Goal: Task Accomplishment & Management: Complete application form

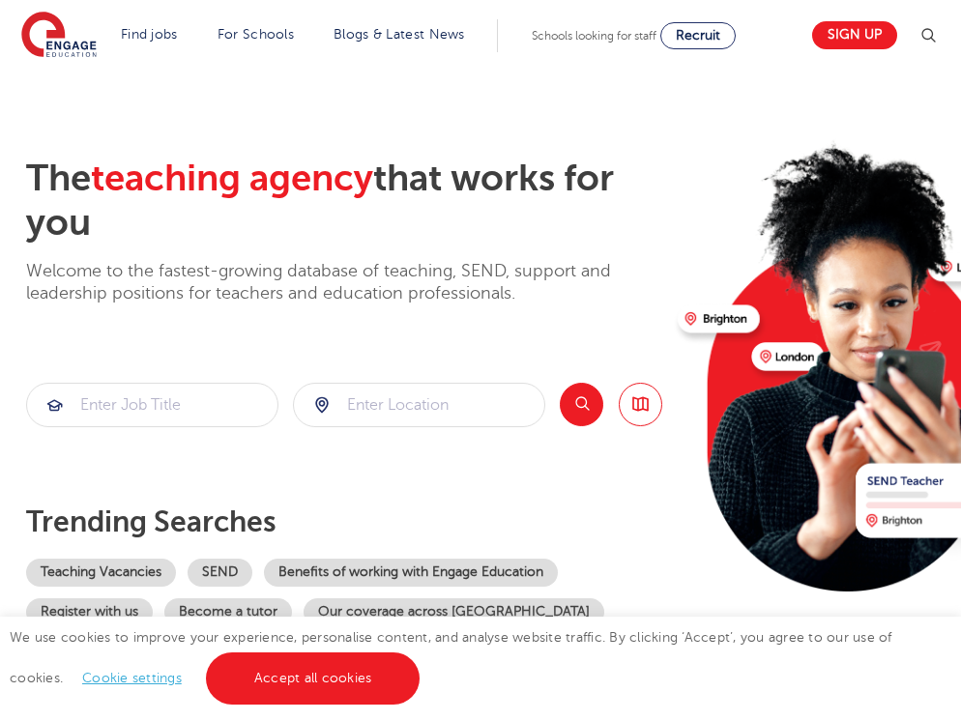
scroll to position [29, 0]
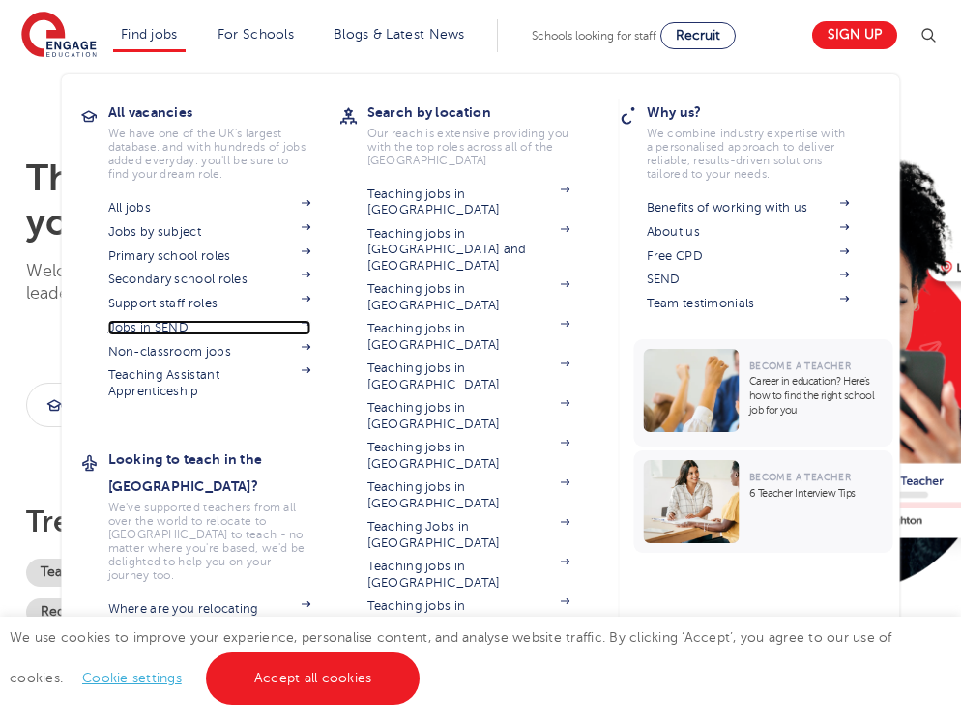
click at [211, 333] on link "Jobs in SEND" at bounding box center [209, 327] width 203 height 15
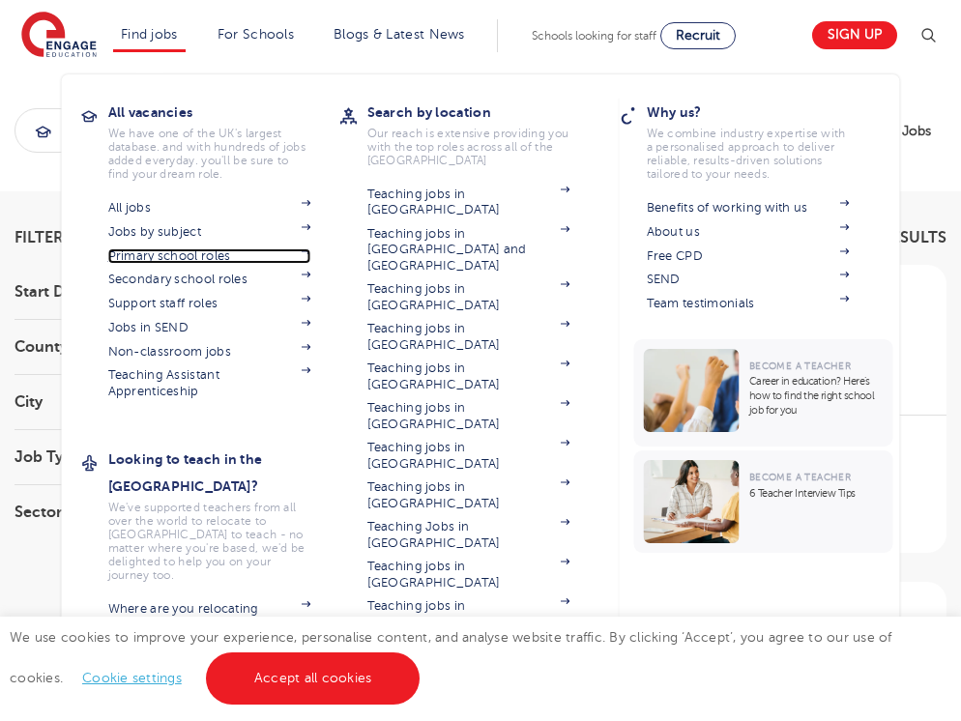
click at [180, 257] on link "Primary school roles" at bounding box center [209, 255] width 203 height 15
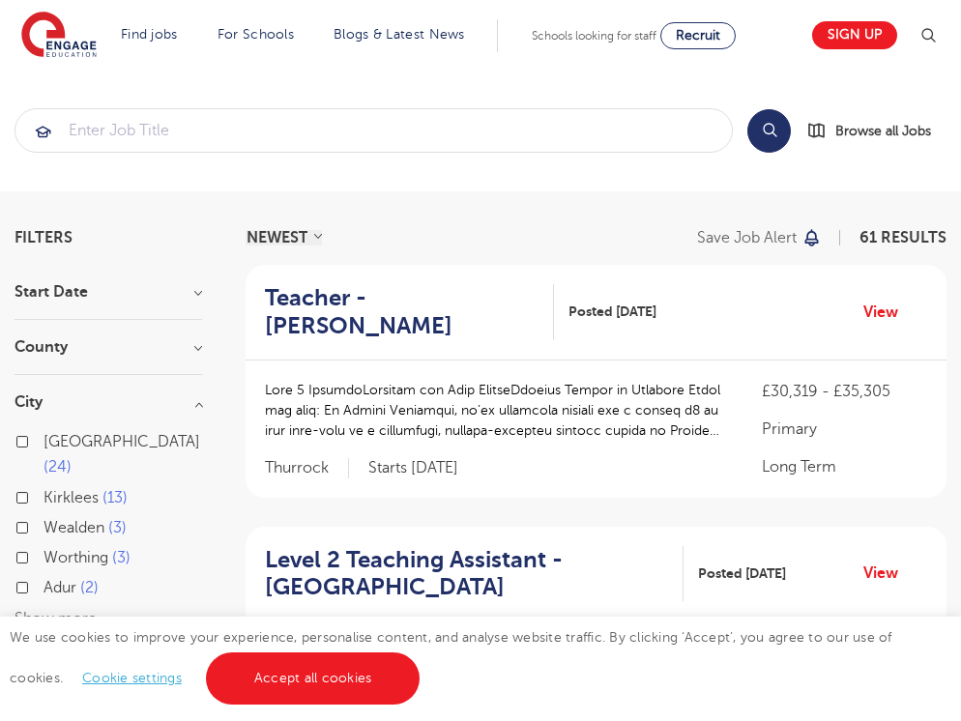
click at [73, 610] on button "Show more" at bounding box center [55, 618] width 82 height 17
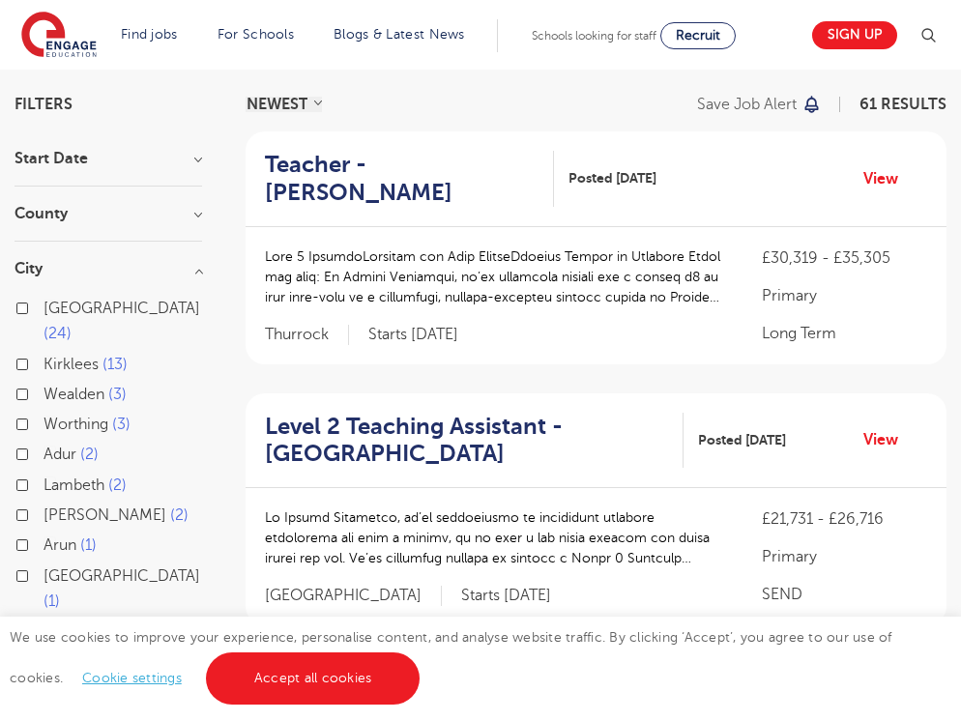
scroll to position [121, 0]
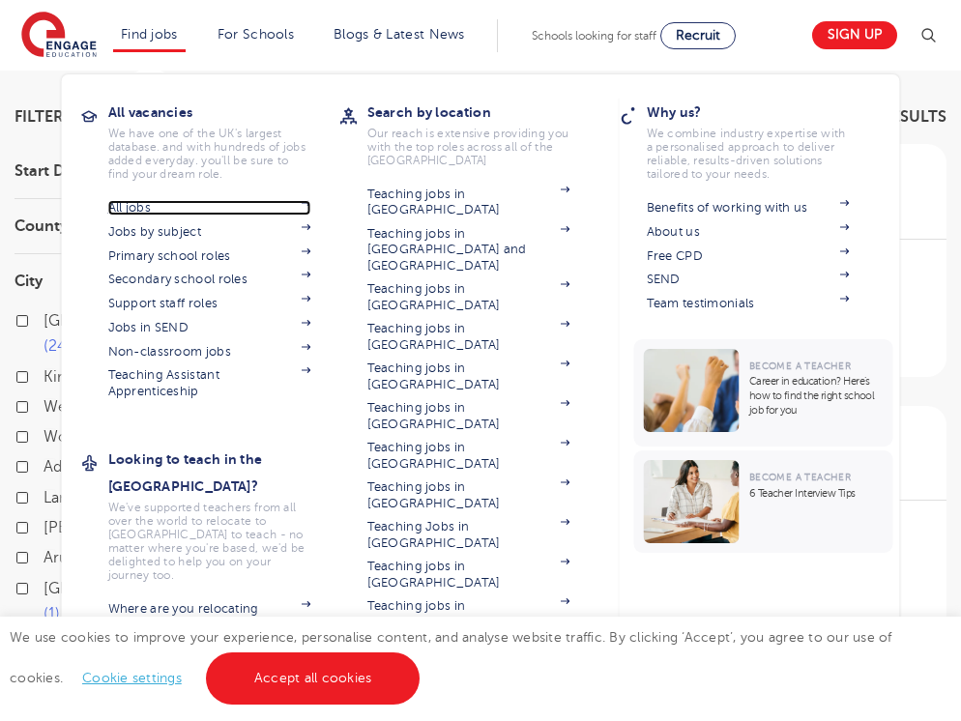
click at [149, 207] on link "All jobs" at bounding box center [209, 207] width 203 height 15
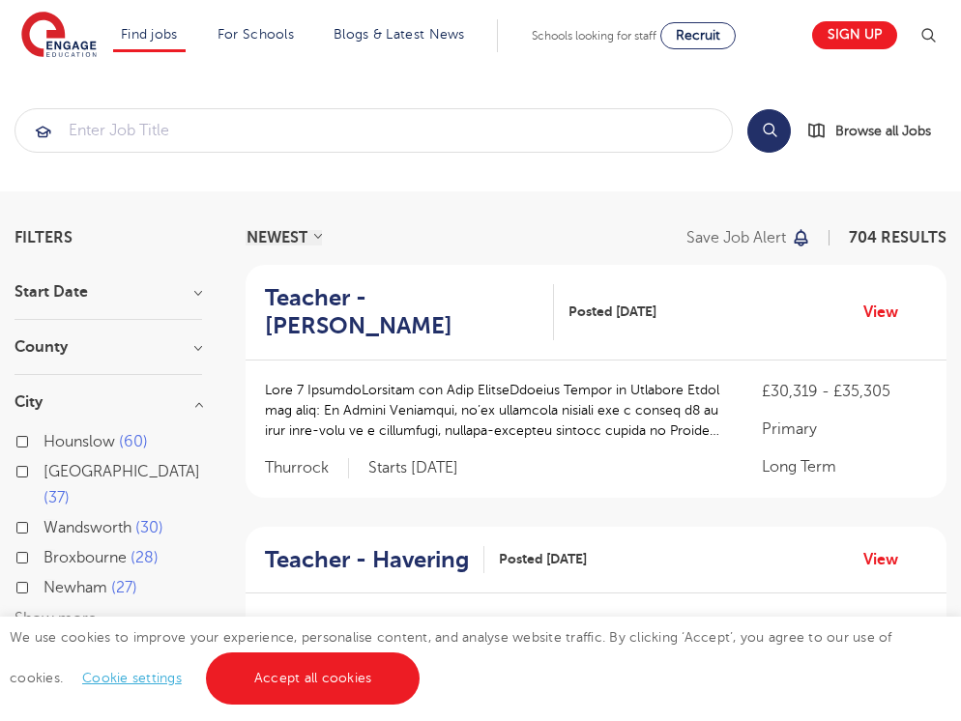
scroll to position [148, 0]
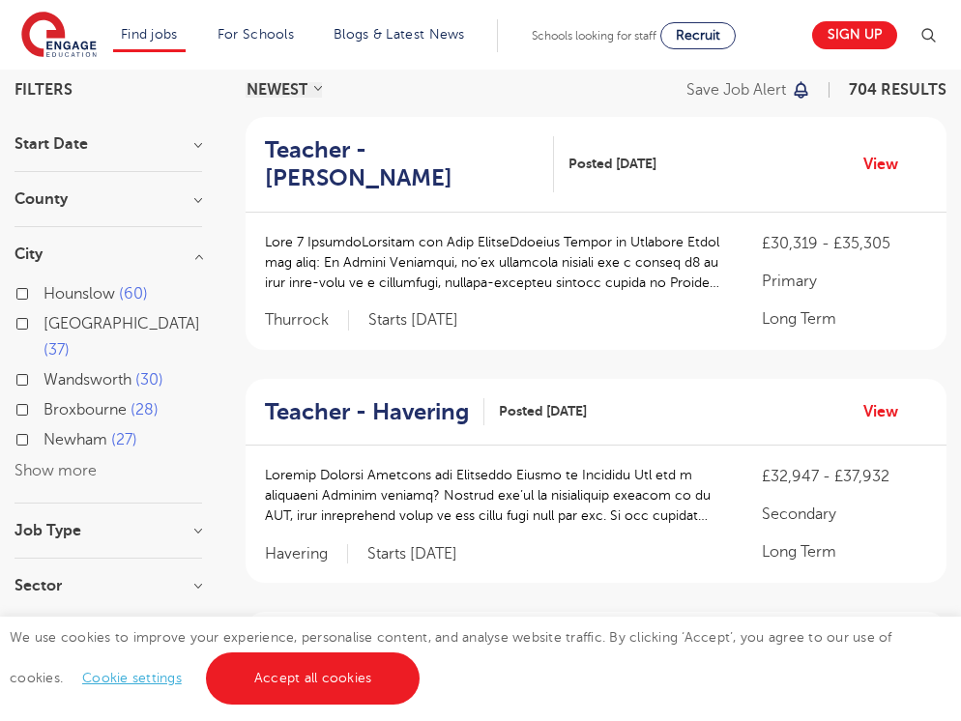
click at [76, 462] on button "Show more" at bounding box center [55, 470] width 82 height 17
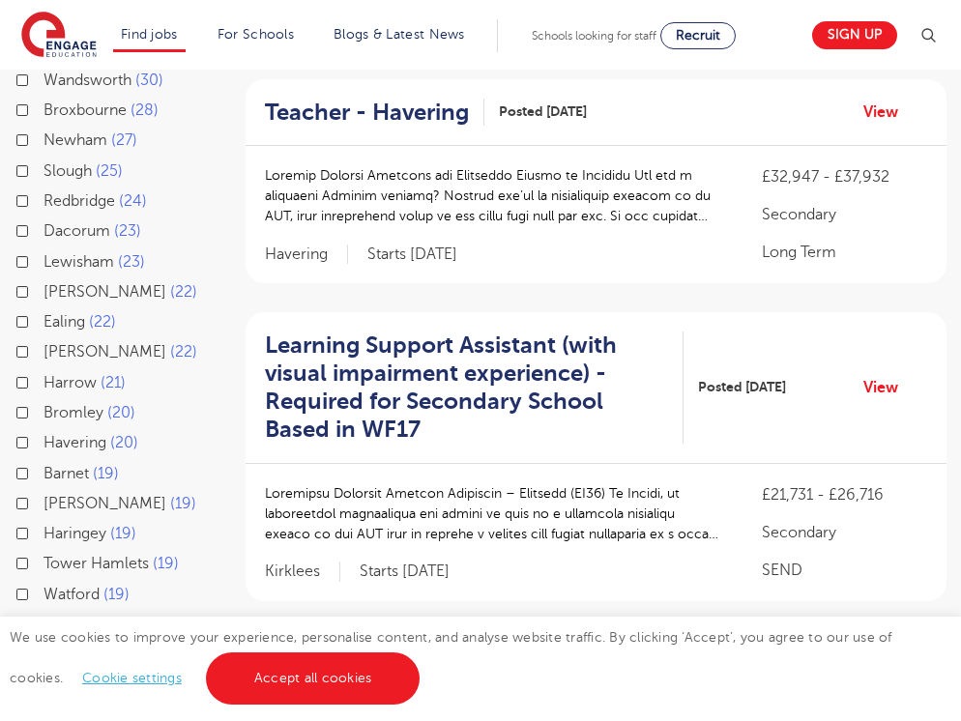
scroll to position [448, 0]
click at [82, 494] on span "Hackney" at bounding box center [104, 502] width 123 height 17
click at [56, 494] on input "Hackney 19" at bounding box center [49, 500] width 13 height 13
checkbox input "true"
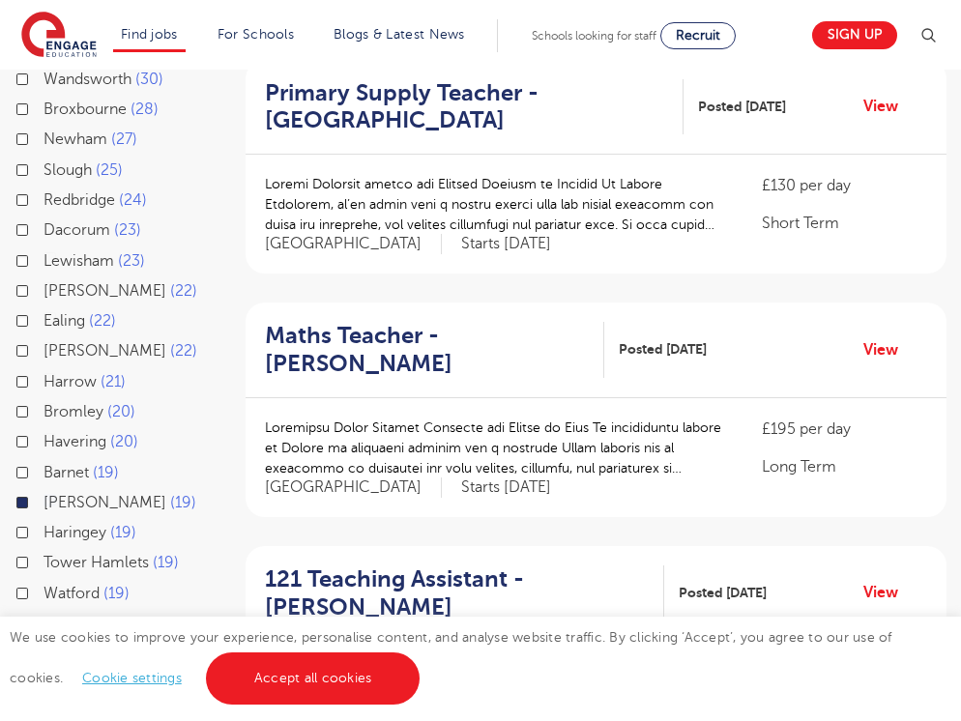
click at [82, 524] on span "Haringey" at bounding box center [74, 532] width 63 height 17
click at [56, 524] on input "Haringey 19" at bounding box center [49, 530] width 13 height 13
checkbox input "true"
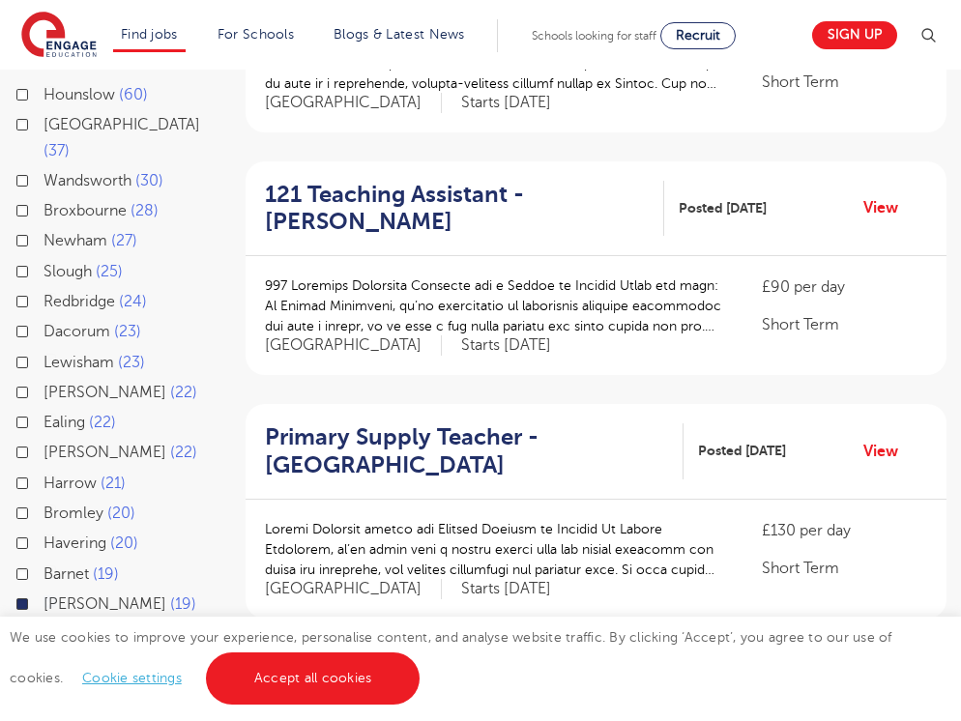
scroll to position [348, 0]
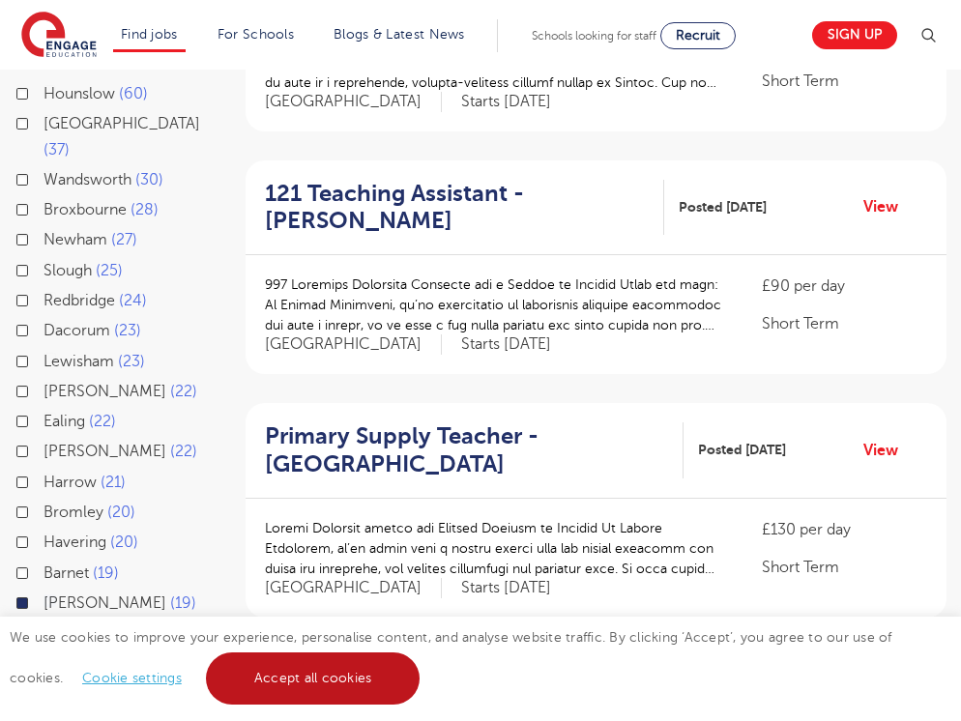
click at [320, 679] on link "Accept all cookies" at bounding box center [313, 678] width 215 height 52
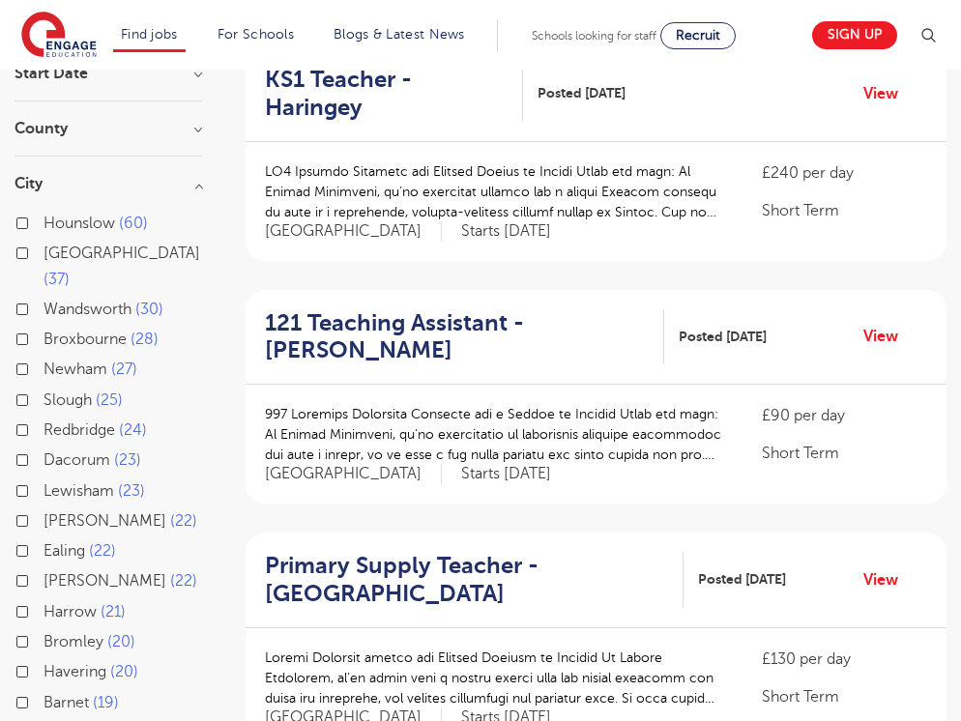
scroll to position [220, 0]
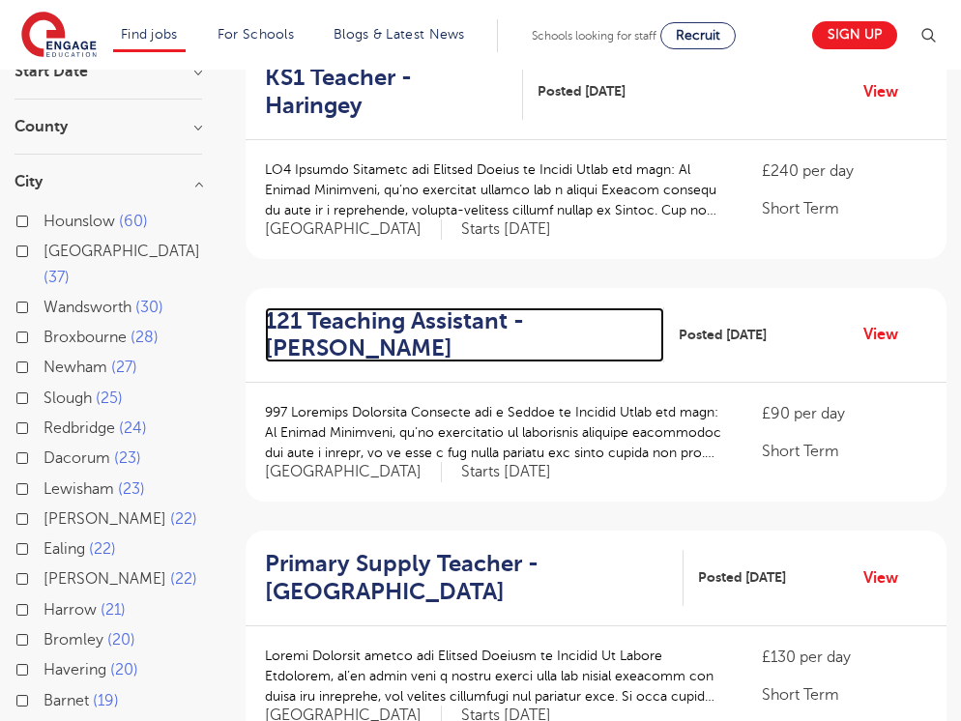
click at [450, 307] on h2 "121 Teaching Assistant - Hackney" at bounding box center [457, 335] width 384 height 56
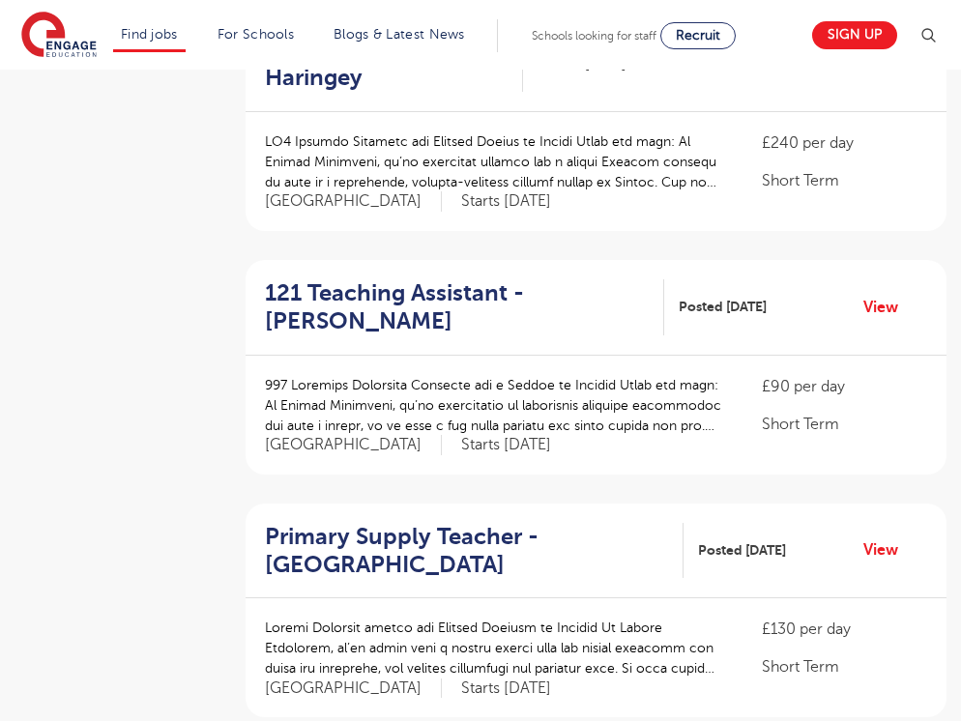
scroll to position [2022, 0]
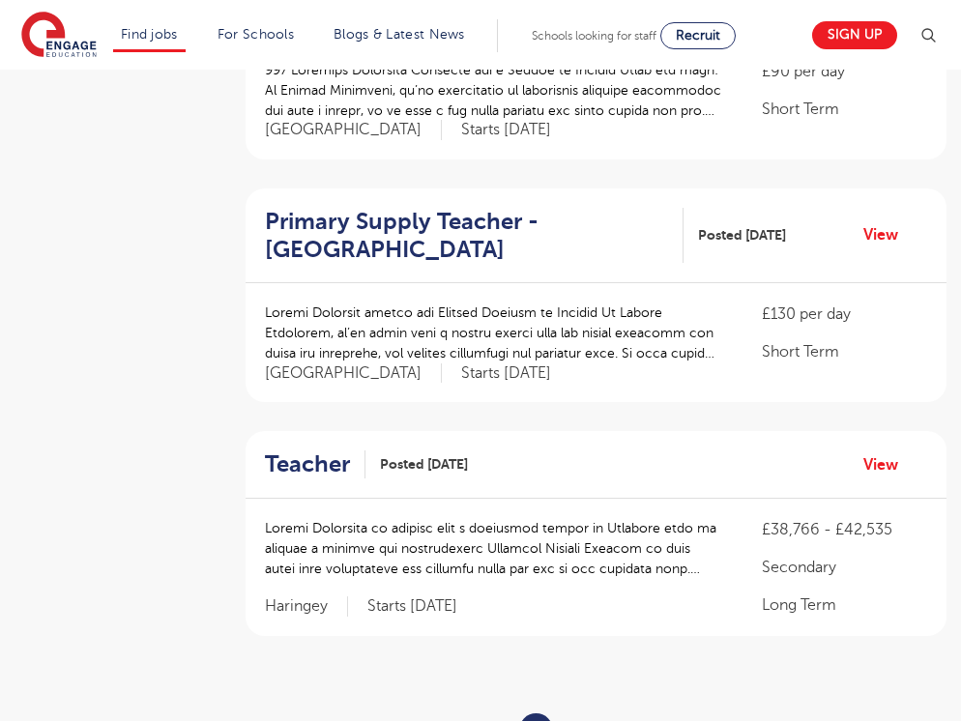
click at [581, 720] on link "2" at bounding box center [580, 730] width 9 height 17
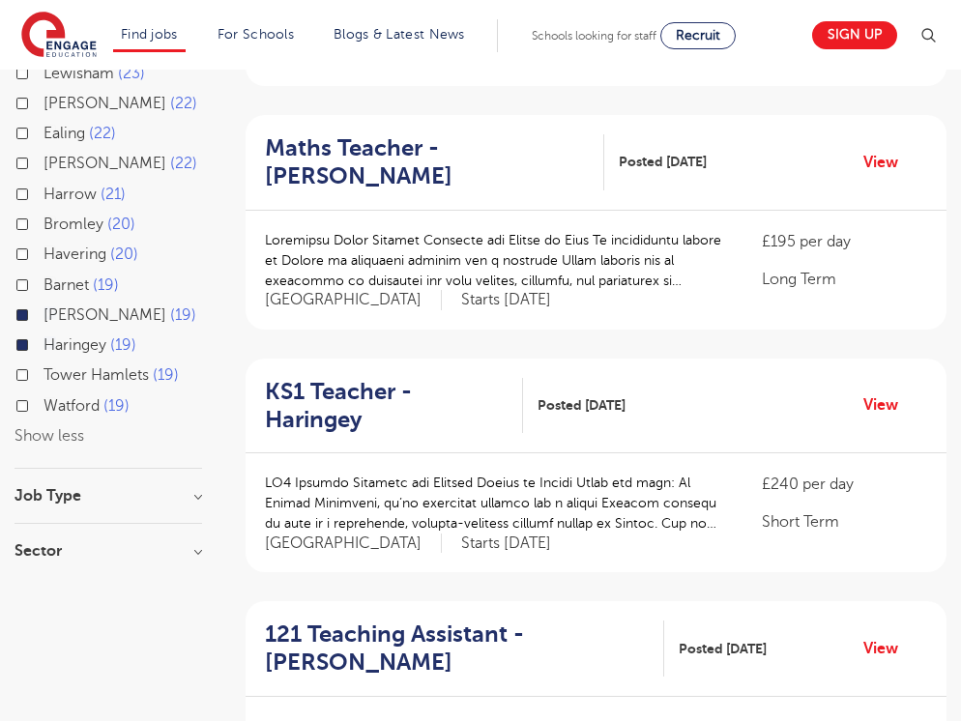
scroll to position [707, 0]
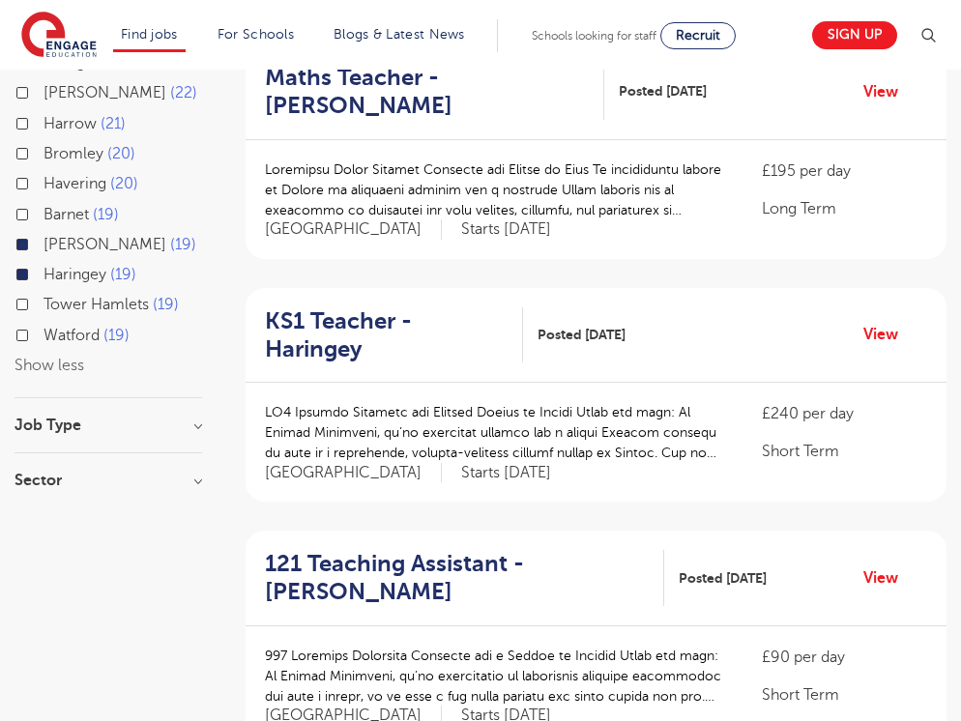
click at [181, 418] on div "Job Type Long Term 1" at bounding box center [108, 436] width 188 height 36
click at [188, 418] on h3 "Job Type" at bounding box center [108, 425] width 188 height 15
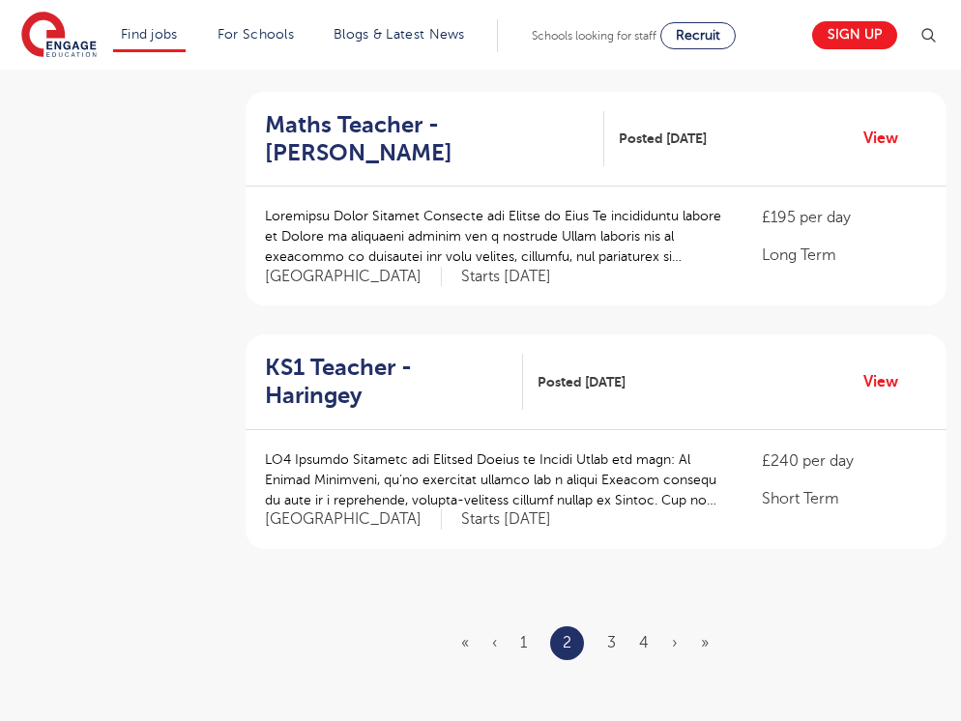
scroll to position [2125, 0]
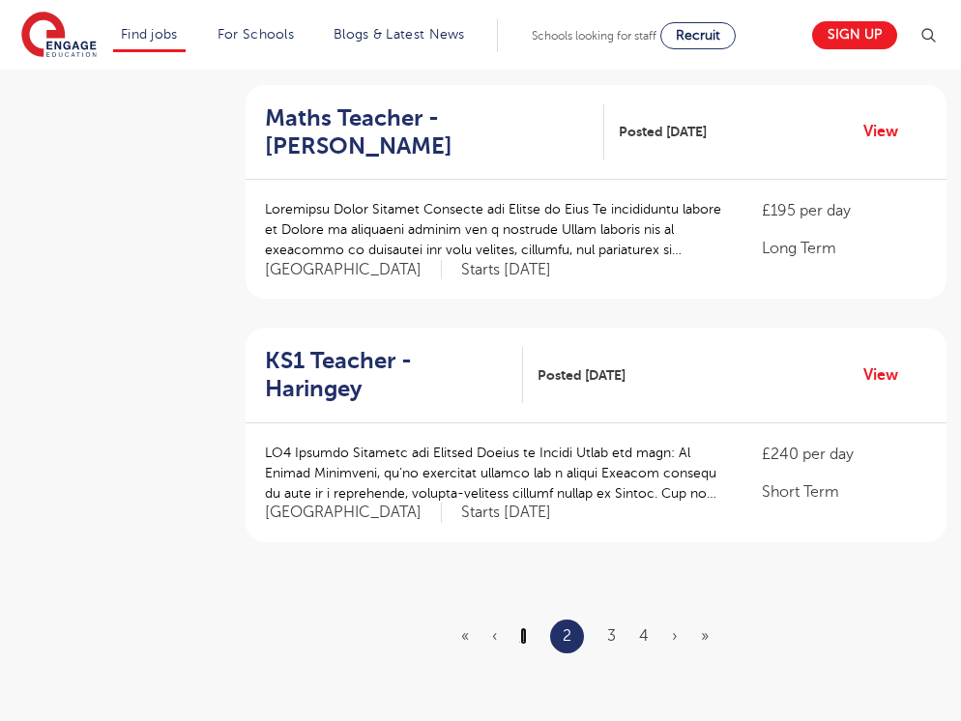
click at [521, 627] on link "1" at bounding box center [523, 635] width 7 height 17
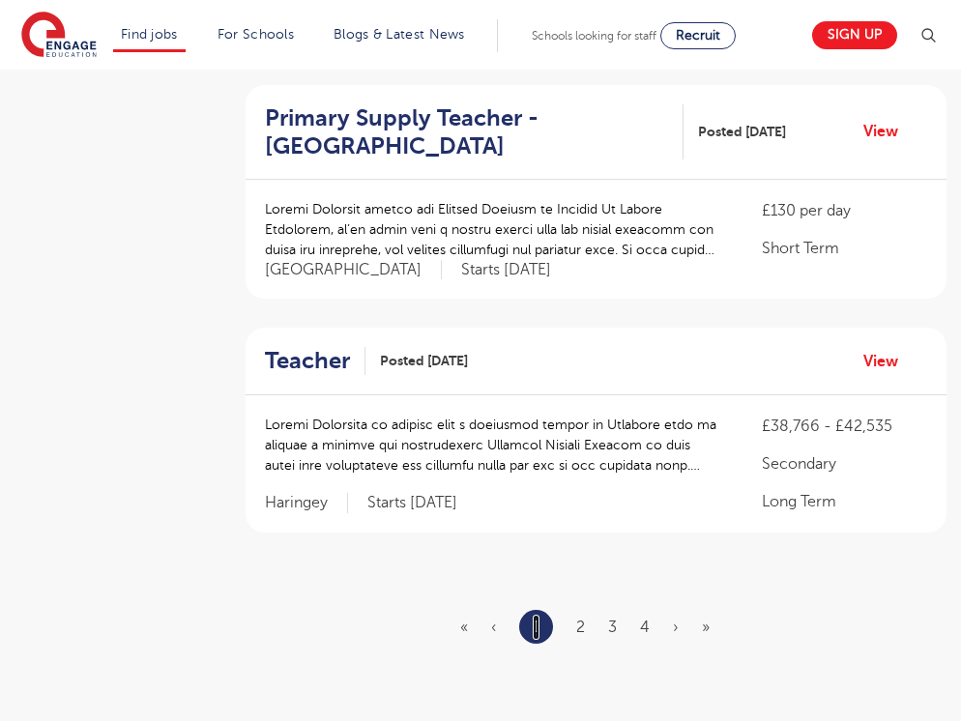
scroll to position [0, 0]
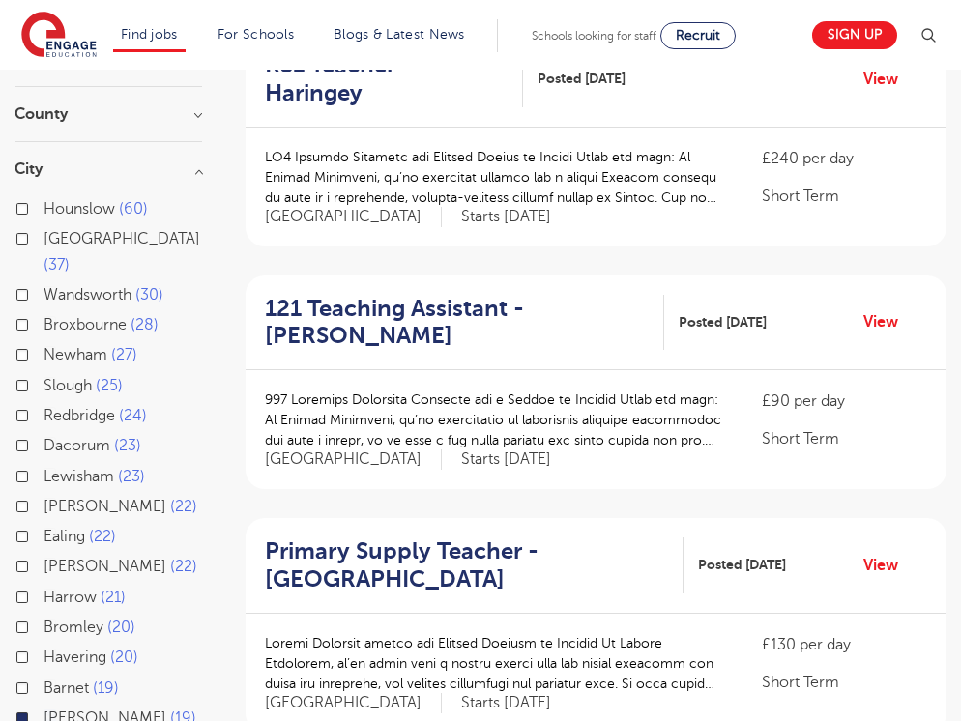
scroll to position [239, 0]
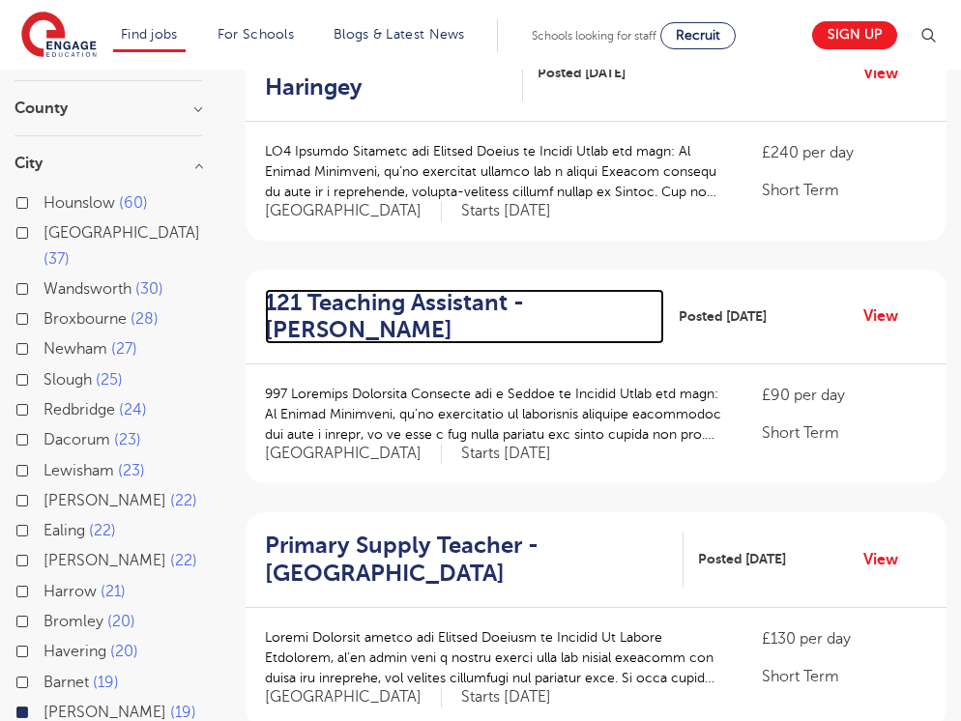
click at [494, 303] on h2 "121 Teaching Assistant - Hackney" at bounding box center [457, 317] width 384 height 56
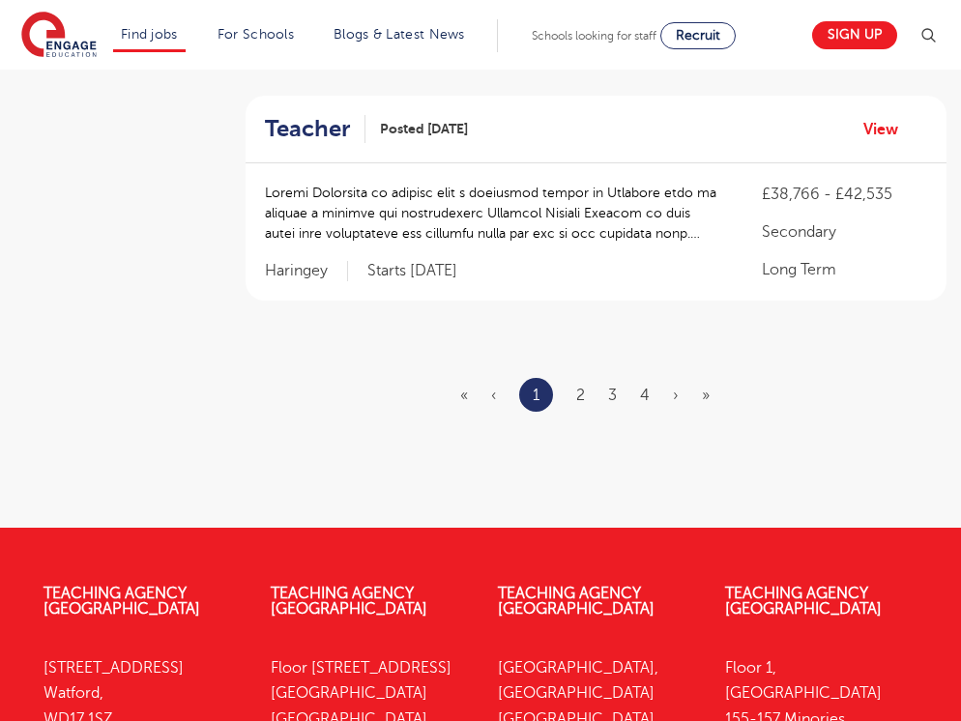
scroll to position [2310, 0]
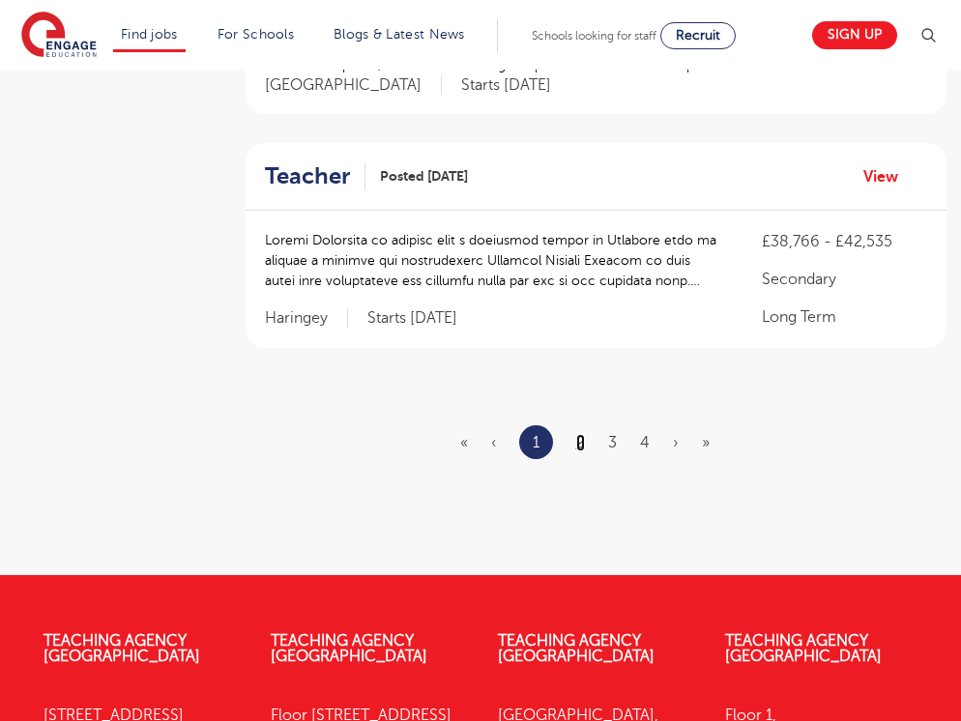
click at [585, 434] on link "2" at bounding box center [580, 442] width 9 height 17
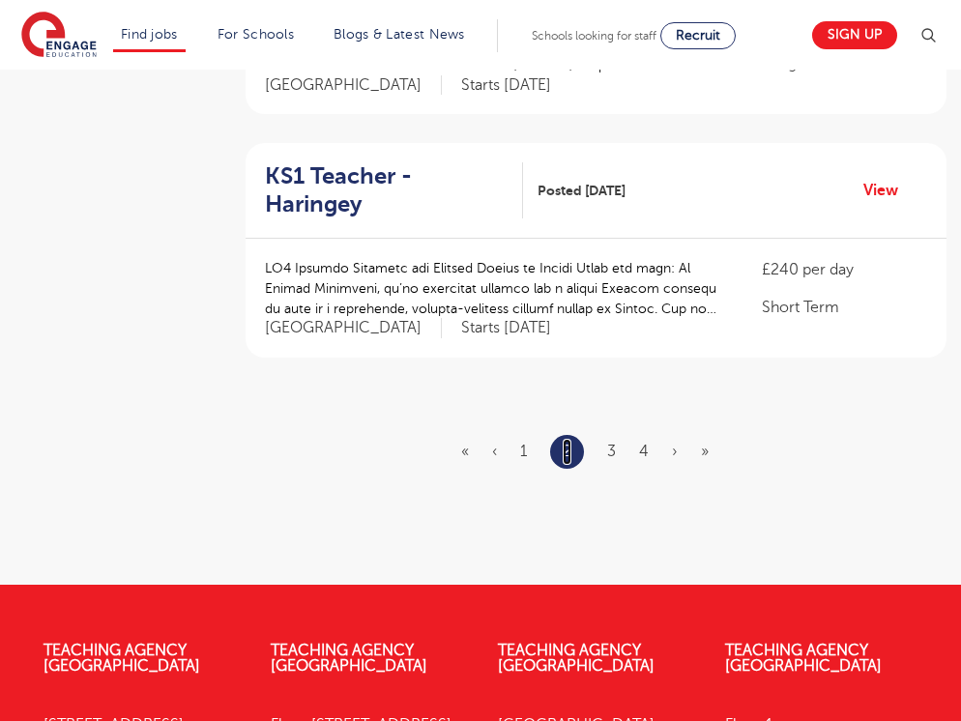
scroll to position [0, 0]
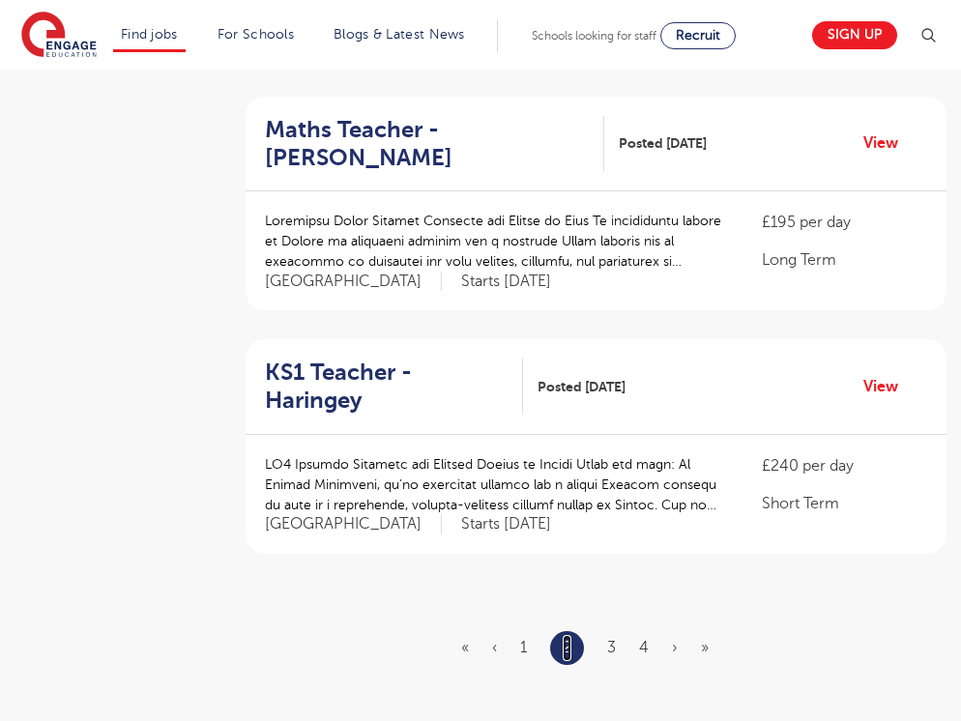
scroll to position [2117, 0]
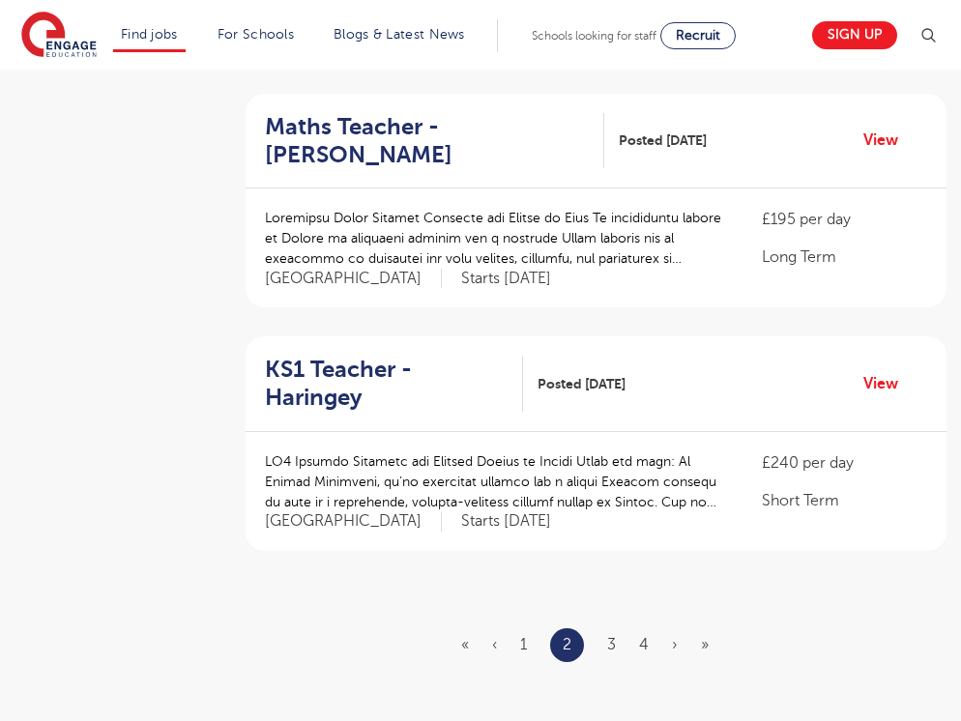
click at [615, 632] on li "3" at bounding box center [611, 644] width 9 height 25
click at [615, 636] on link "3" at bounding box center [611, 644] width 9 height 17
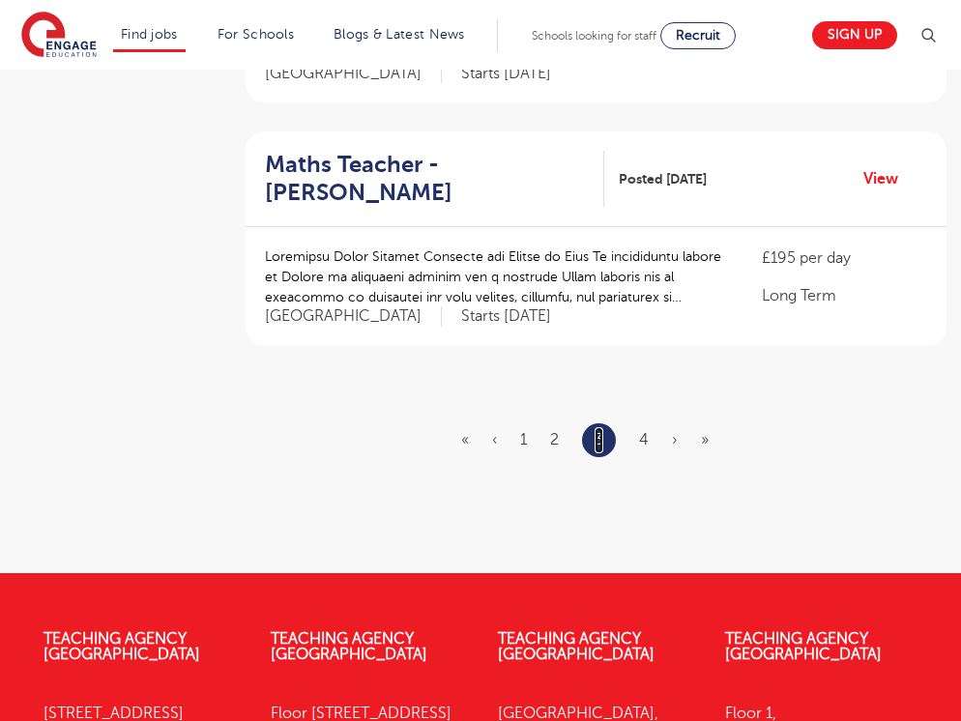
scroll to position [2325, 0]
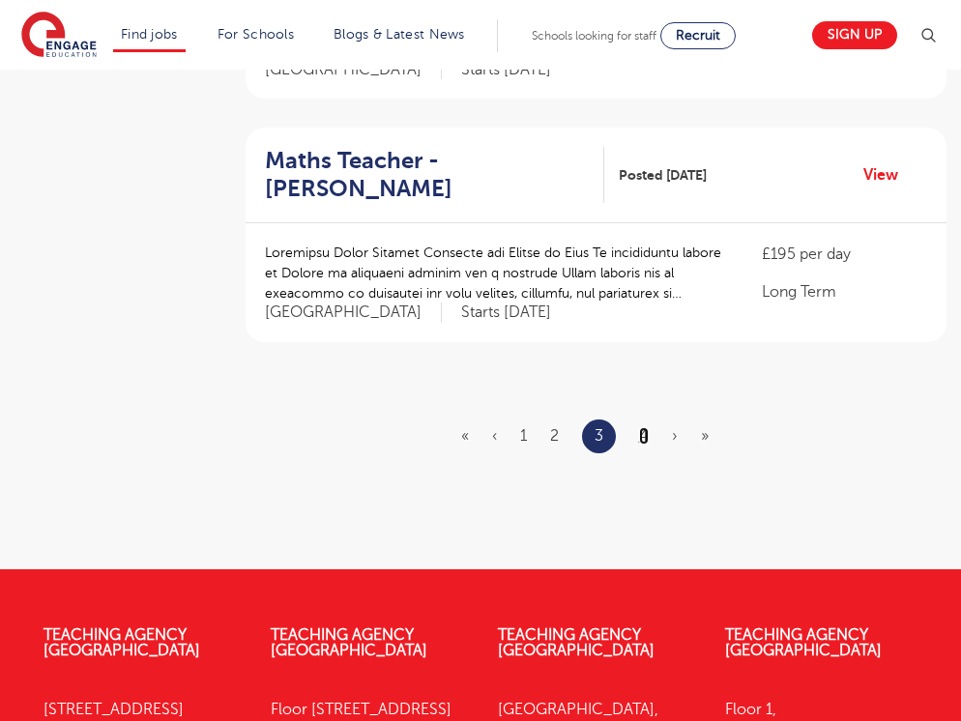
click at [645, 427] on link "4" at bounding box center [644, 435] width 10 height 17
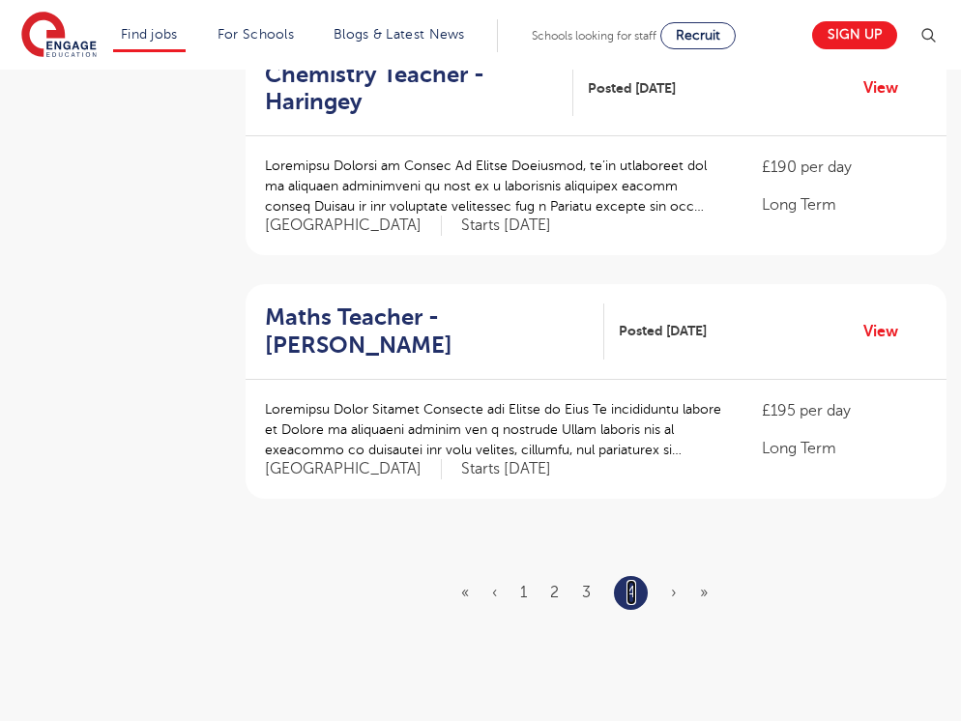
scroll to position [1685, 0]
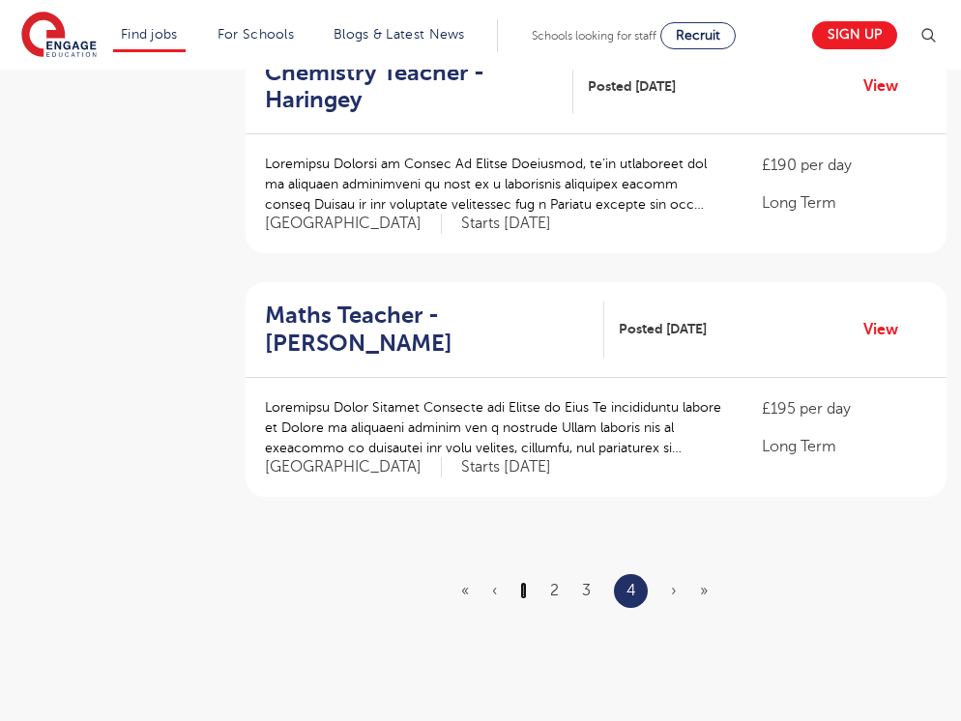
click at [526, 593] on link "1" at bounding box center [523, 590] width 7 height 17
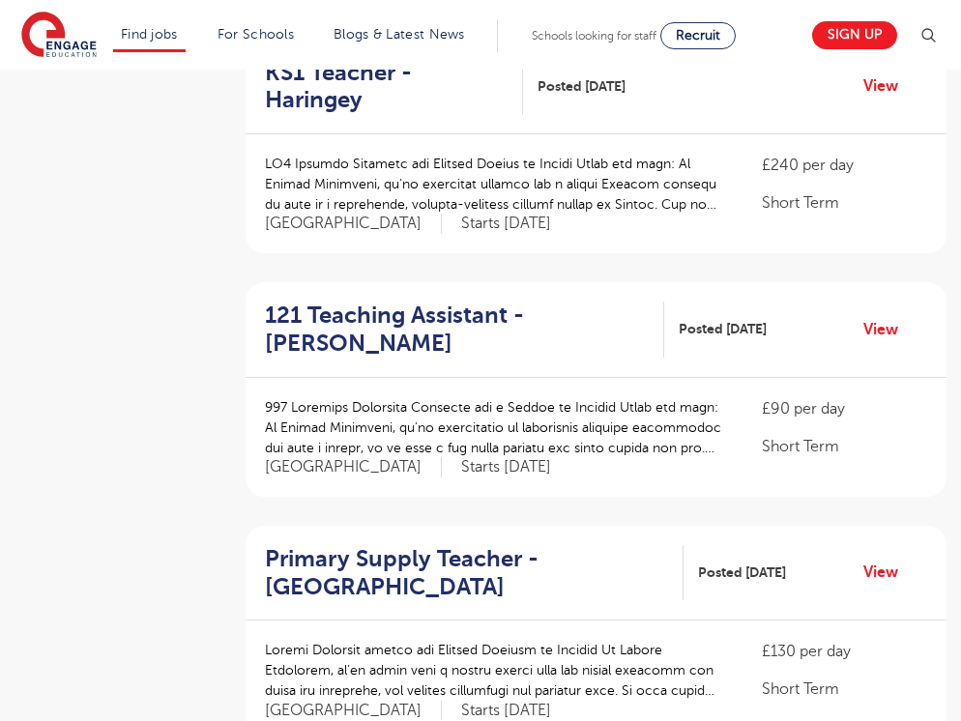
scroll to position [0, 0]
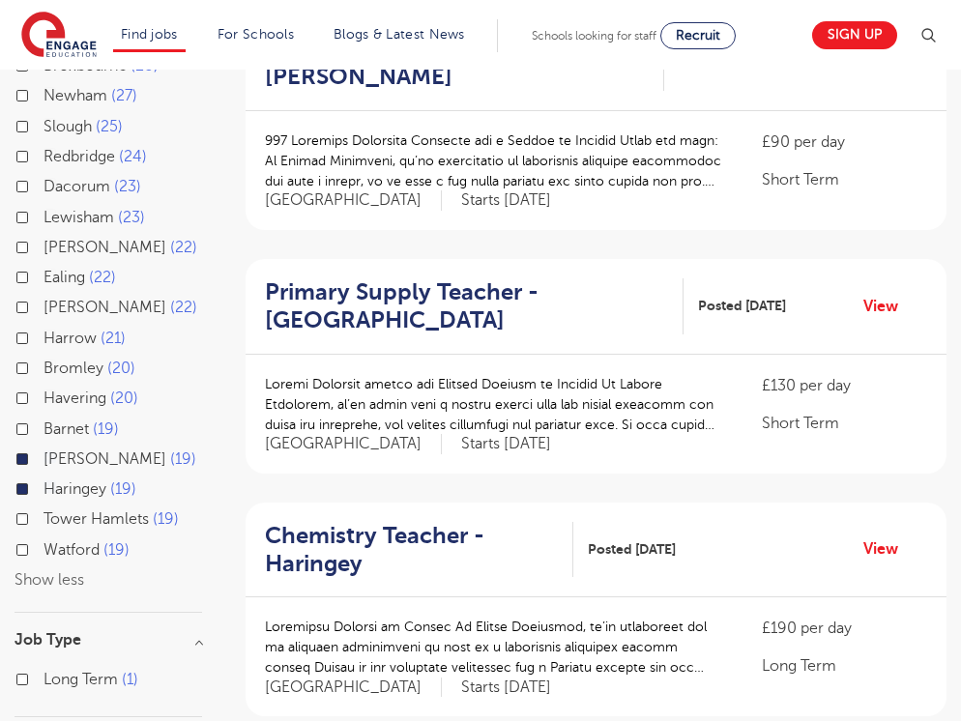
scroll to position [295, 0]
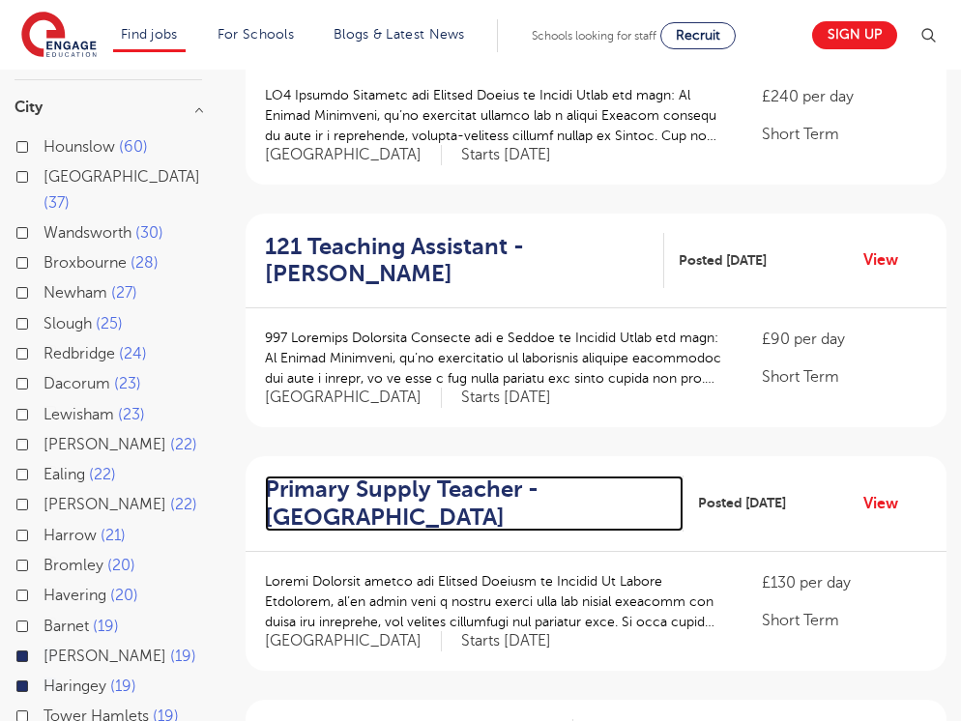
click at [485, 476] on h2 "Primary Supply Teacher - Hackney" at bounding box center [466, 504] width 403 height 56
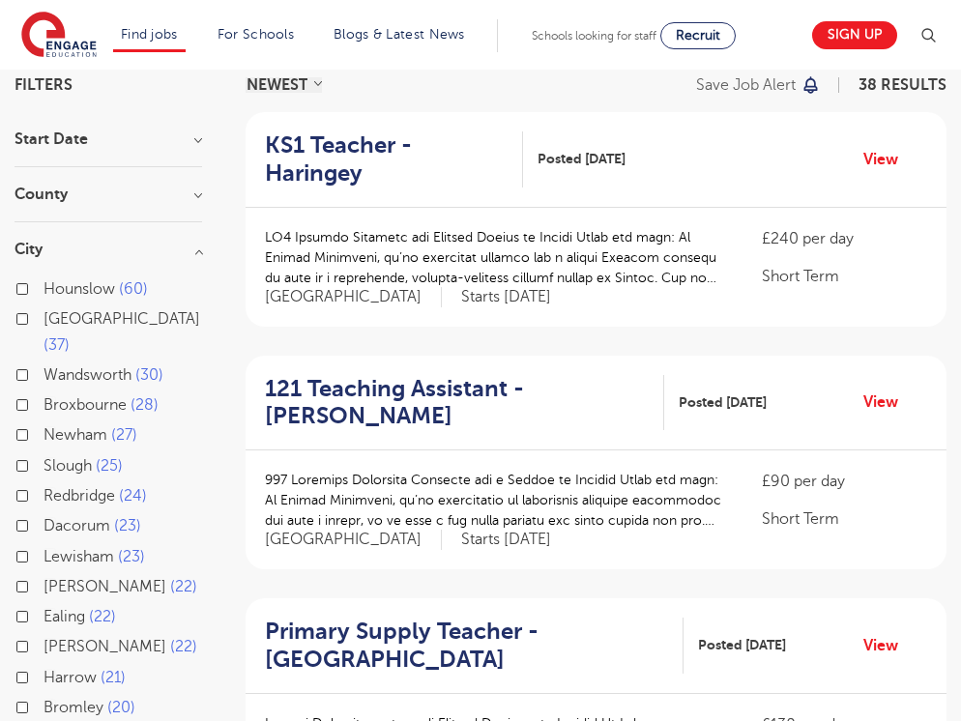
scroll to position [154, 0]
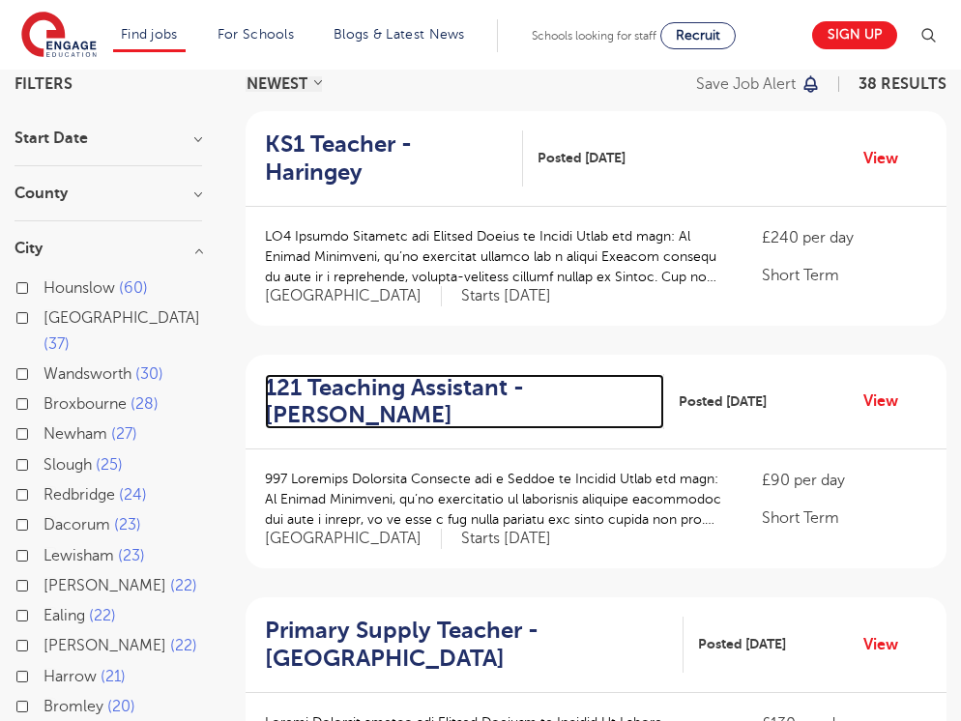
click at [365, 374] on h2 "121 Teaching Assistant - Hackney" at bounding box center [457, 402] width 384 height 56
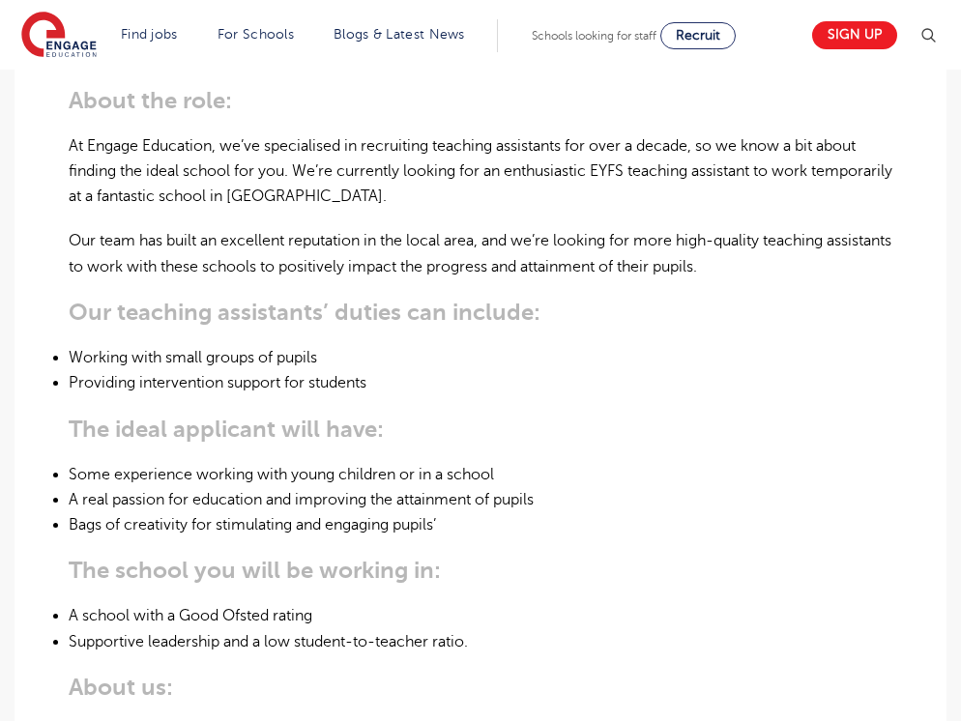
scroll to position [668, 0]
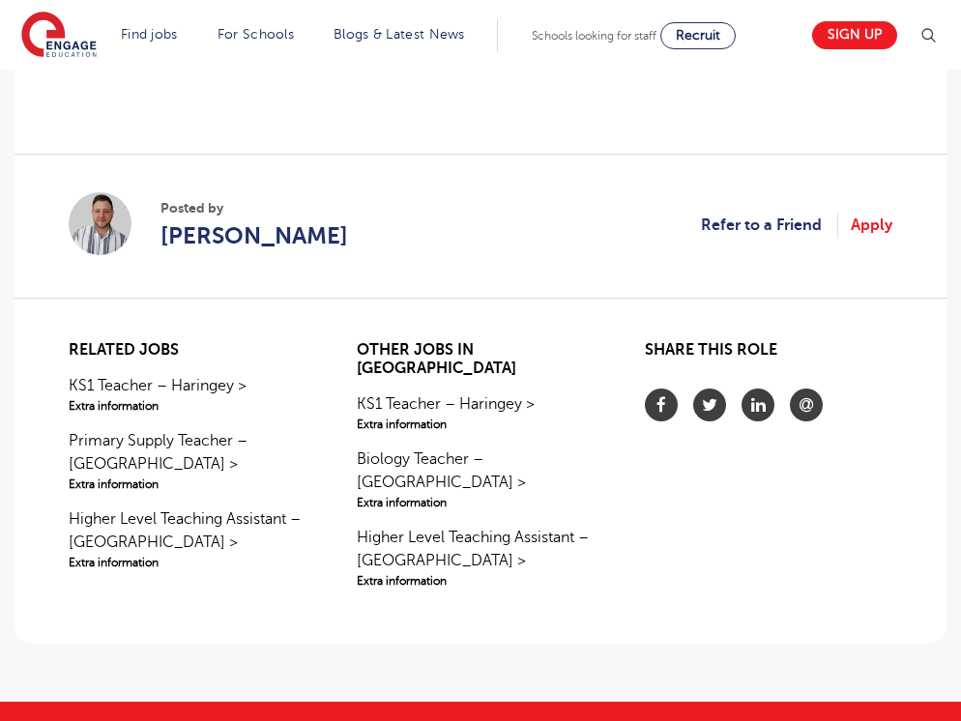
scroll to position [1767, 0]
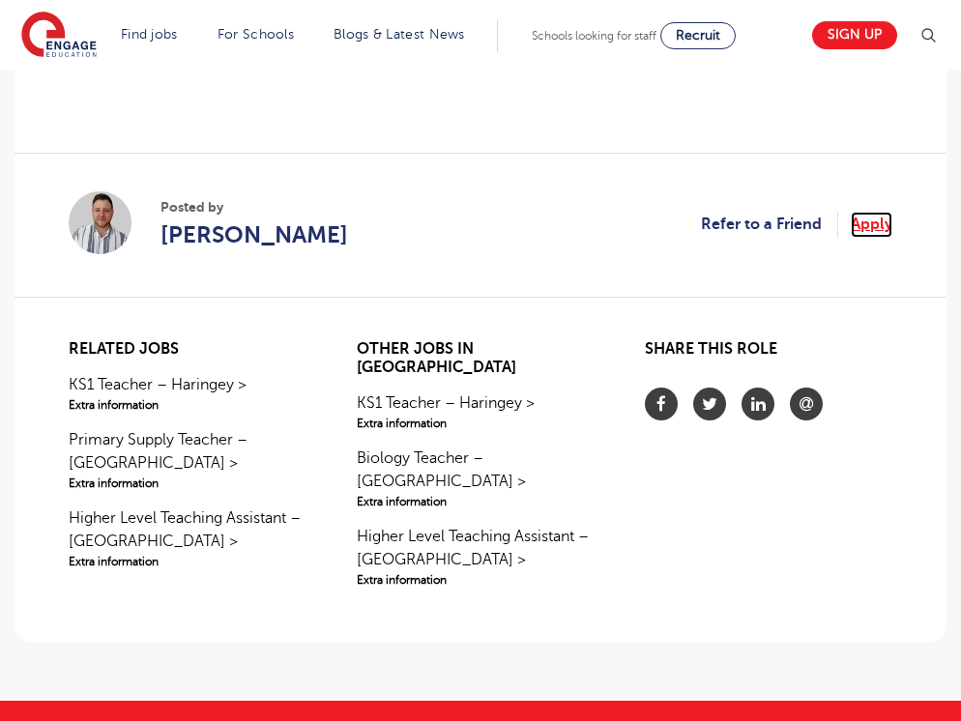
click at [876, 212] on link "Apply" at bounding box center [872, 224] width 42 height 25
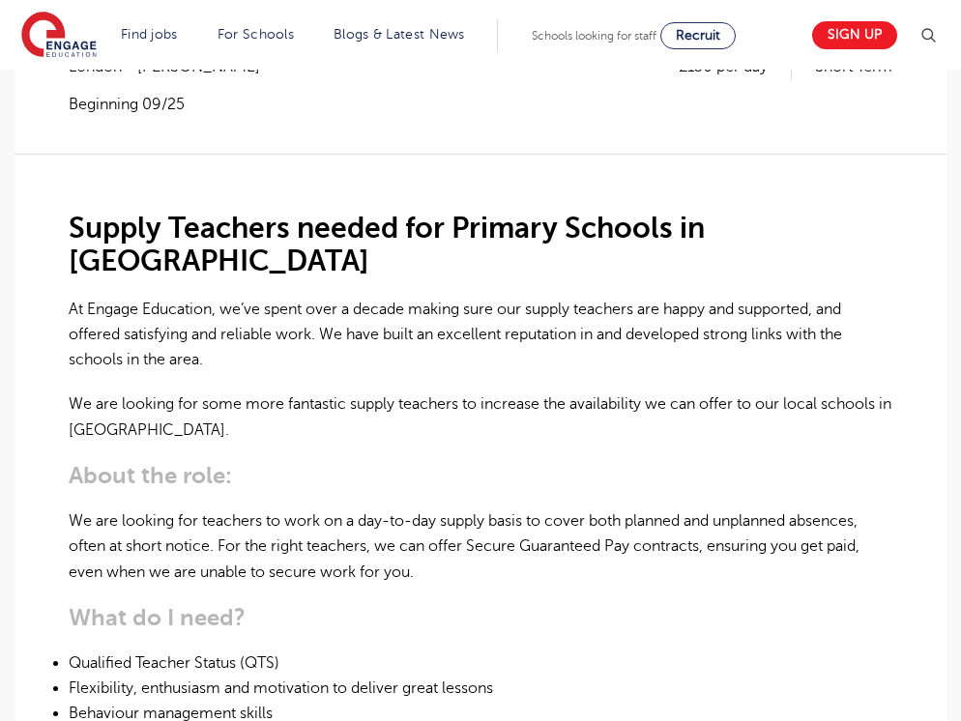
scroll to position [511, 0]
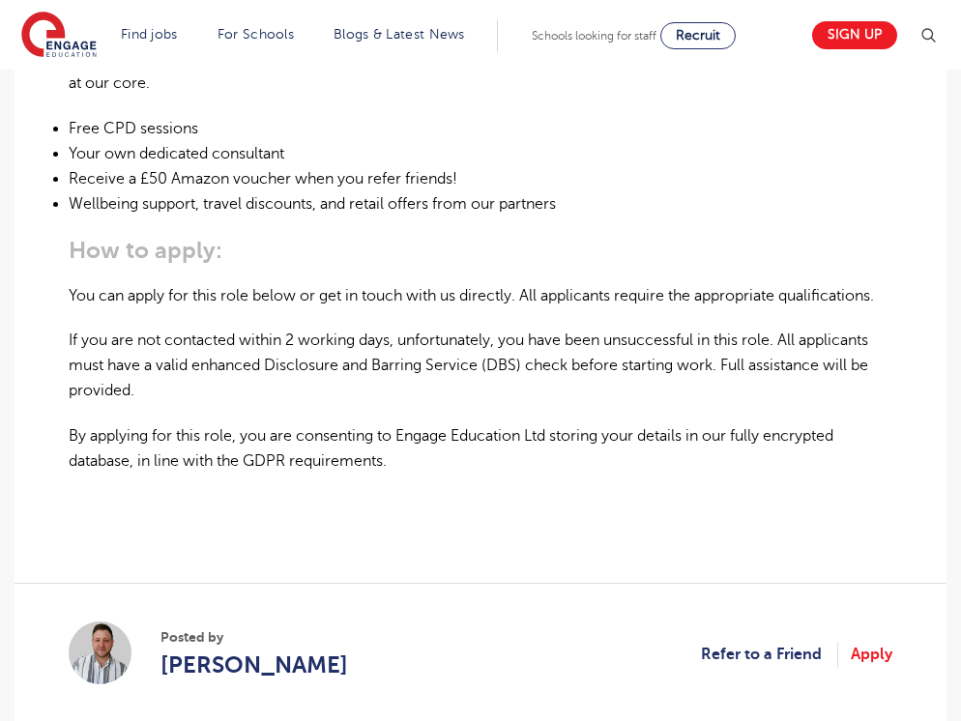
scroll to position [1436, 0]
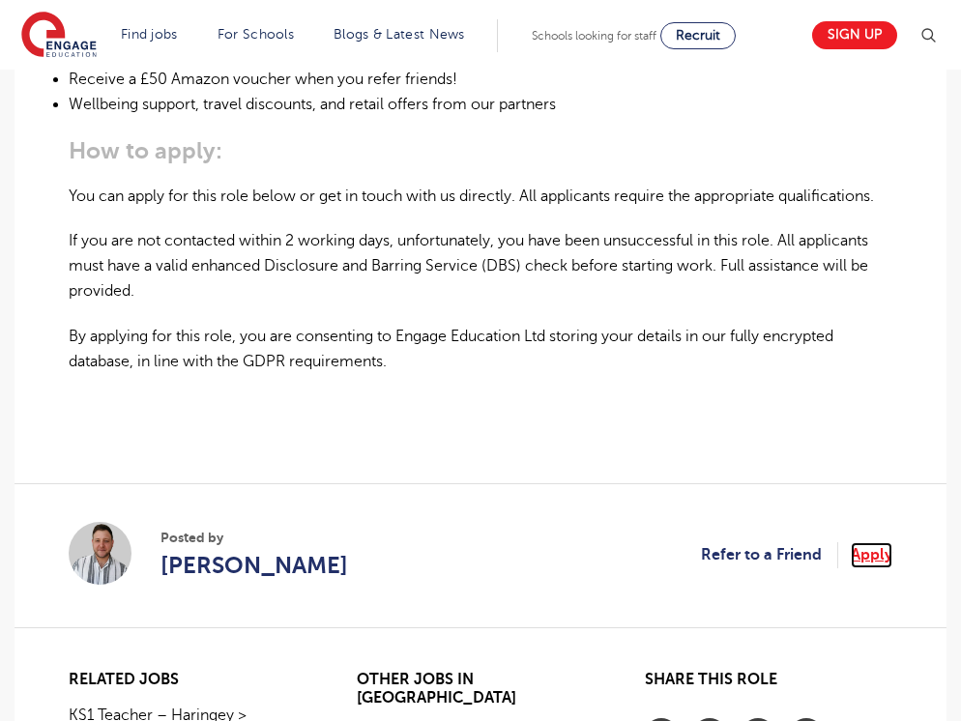
click at [871, 542] on link "Apply" at bounding box center [872, 554] width 42 height 25
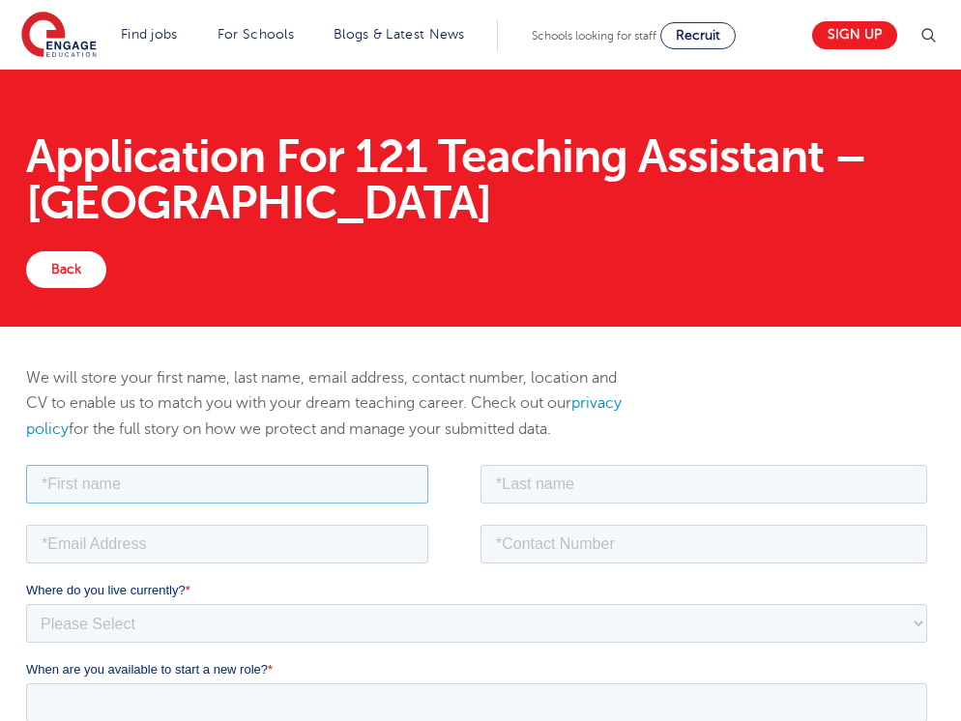
click at [390, 491] on input "text" at bounding box center [227, 483] width 402 height 39
type input "[PERSON_NAME]"
type input "07715535026"
click at [582, 477] on input "[PERSON_NAME]" at bounding box center [703, 483] width 447 height 39
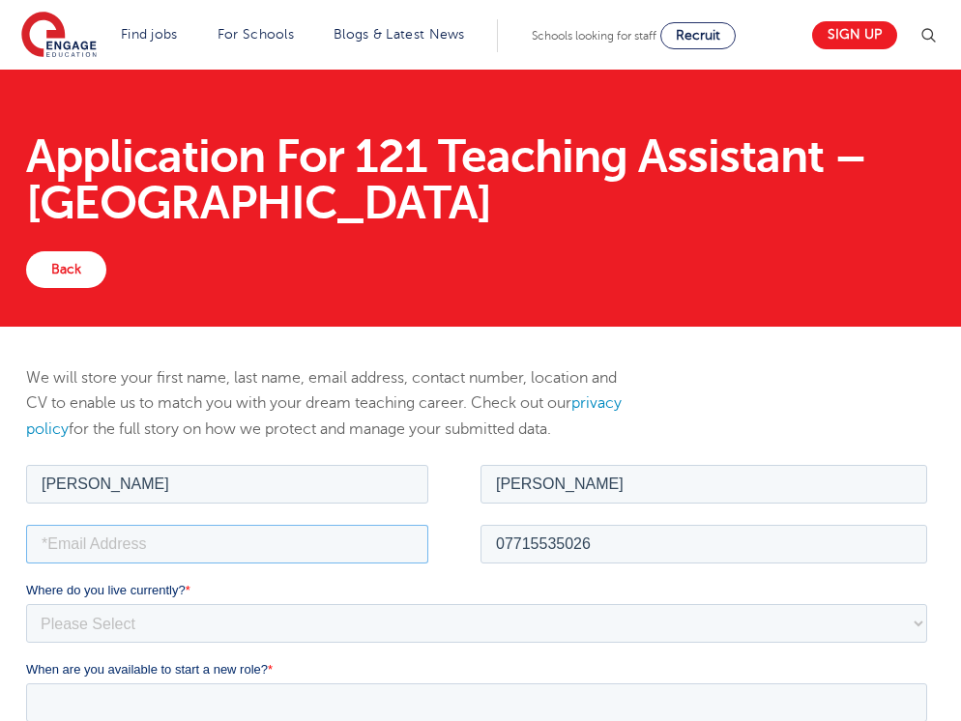
click at [369, 539] on input "email" at bounding box center [227, 543] width 402 height 39
type input "[EMAIL_ADDRESS][DOMAIN_NAME]"
click at [315, 616] on select "Please Select [GEOGRAPHIC_DATA] [GEOGRAPHIC_DATA] [GEOGRAPHIC_DATA] [GEOGRAPHIC…" at bounding box center [476, 622] width 901 height 39
select select "UK"
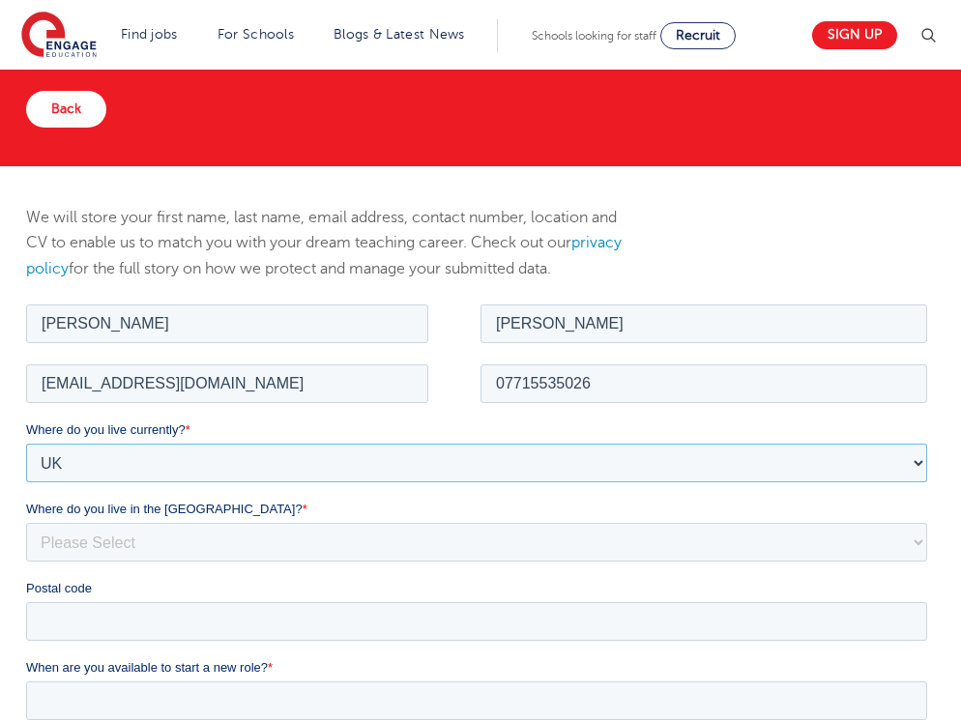
scroll to position [168, 0]
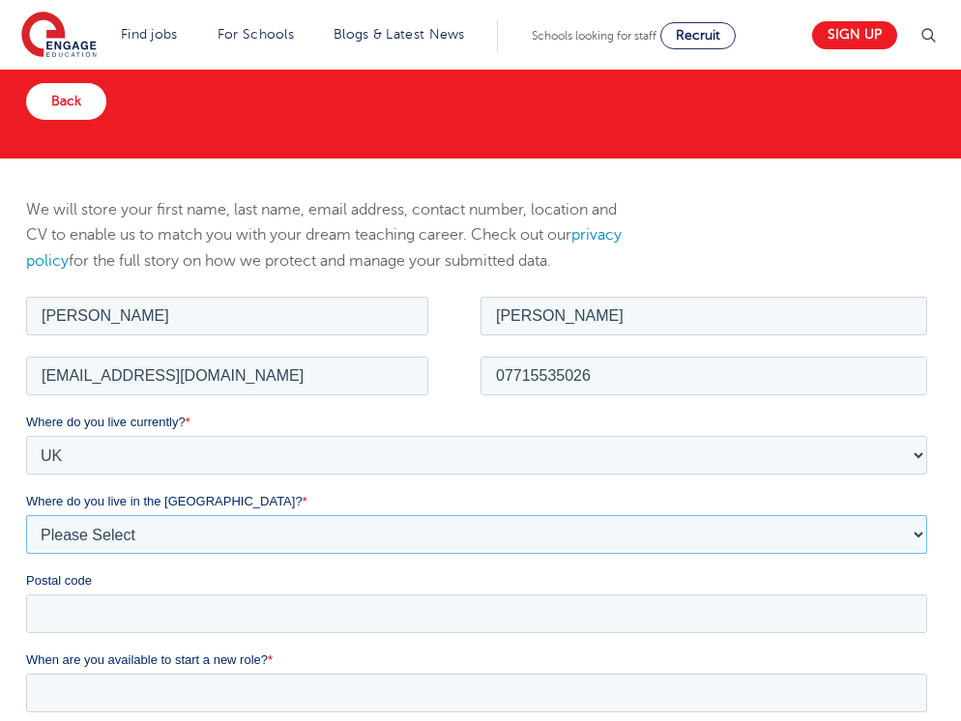
click at [317, 540] on select "Please Select Overseas Barnsley Bedfordshire Berkshire Bournemouth Bracknell Fo…" at bounding box center [476, 533] width 901 height 39
select select "London"
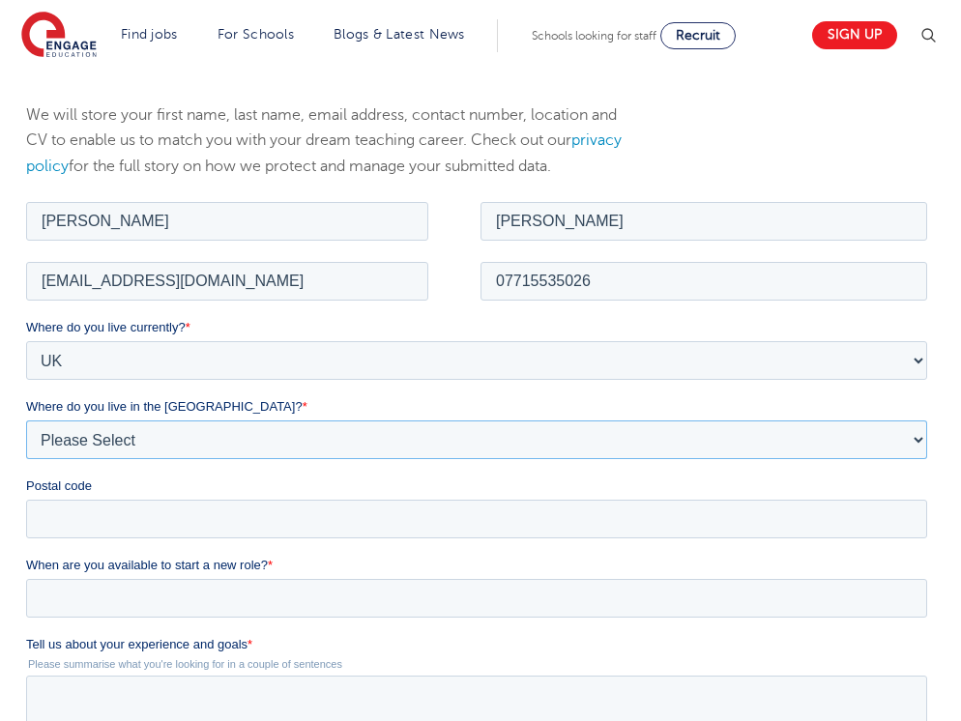
scroll to position [276, 0]
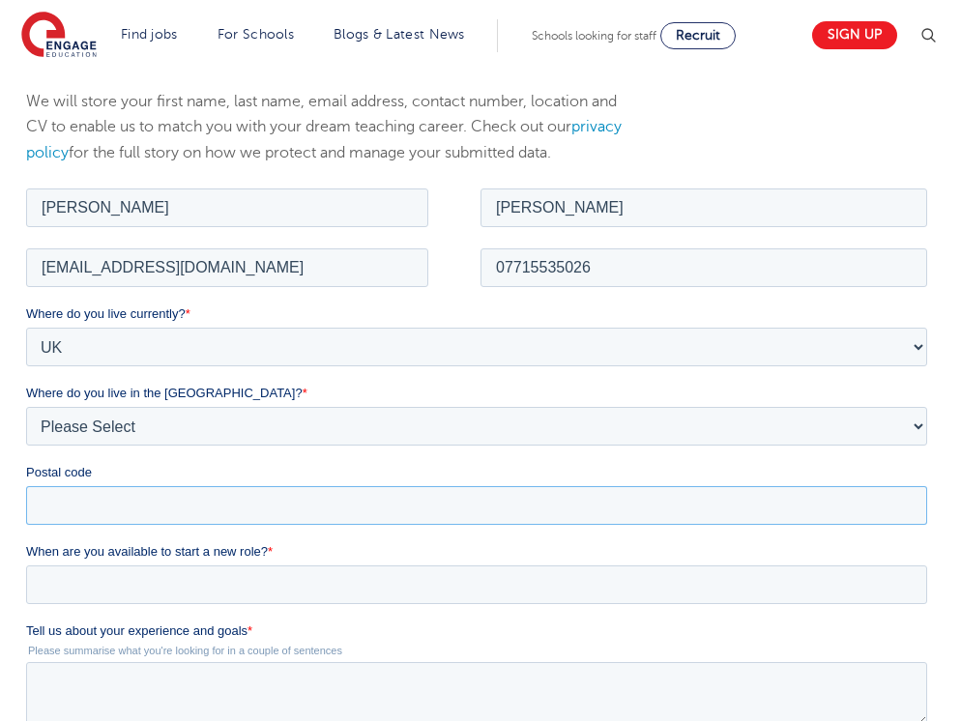
click at [438, 503] on input "Postal code" at bounding box center [476, 504] width 901 height 39
type input "E8 3FF"
click at [269, 587] on input "When are you available to start a new role? *" at bounding box center [476, 583] width 901 height 39
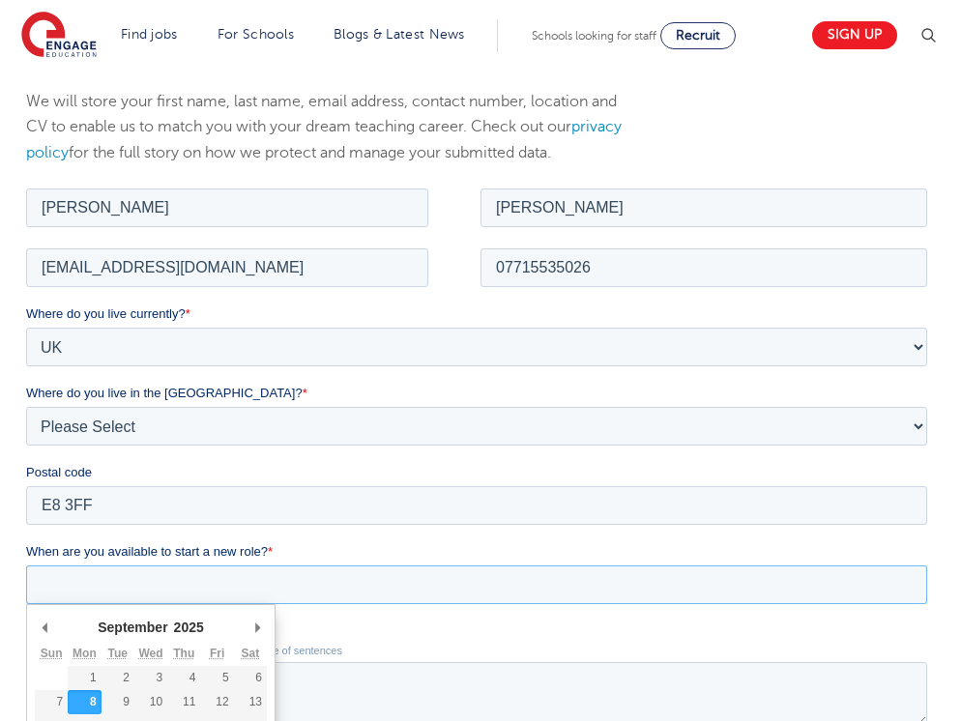
scroll to position [418, 0]
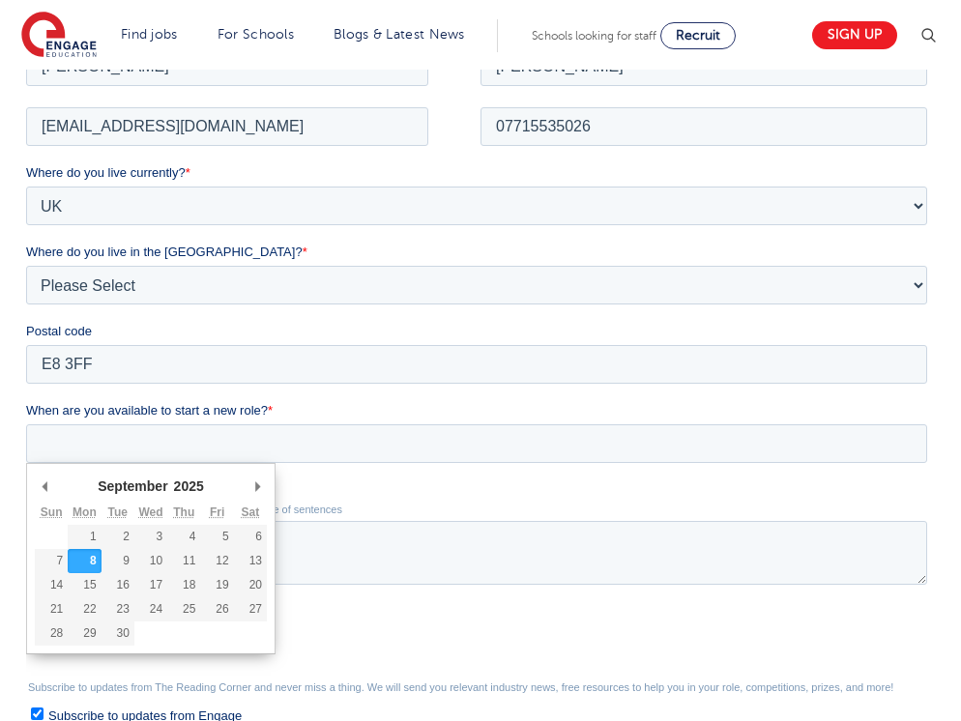
click at [388, 501] on div "Tell us about your experience and goals * Please summarise what you're looking …" at bounding box center [480, 531] width 909 height 104
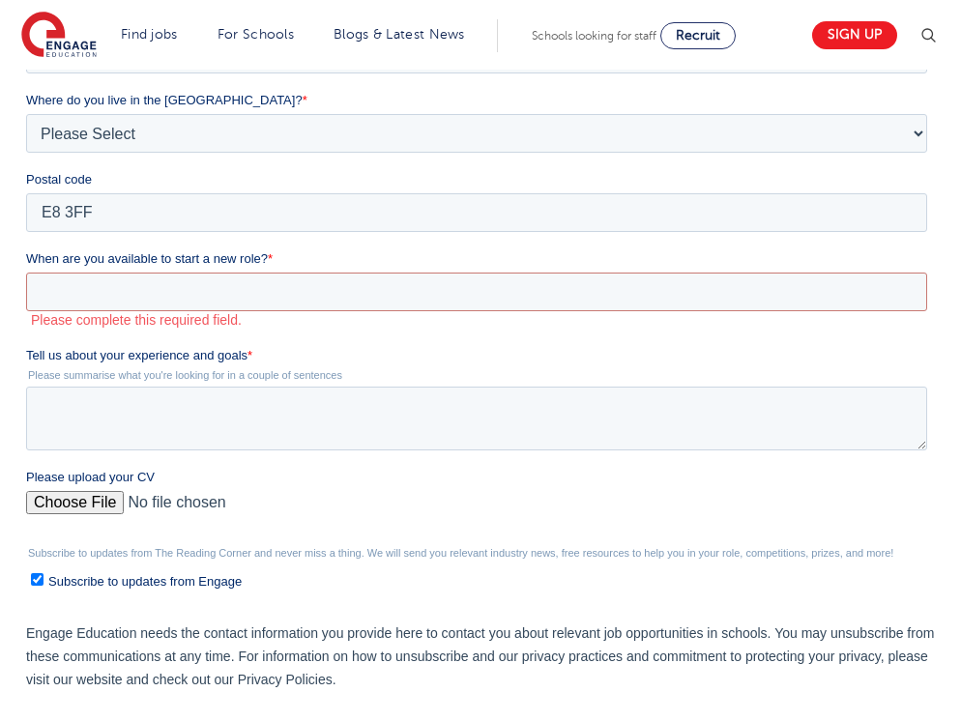
scroll to position [582, 0]
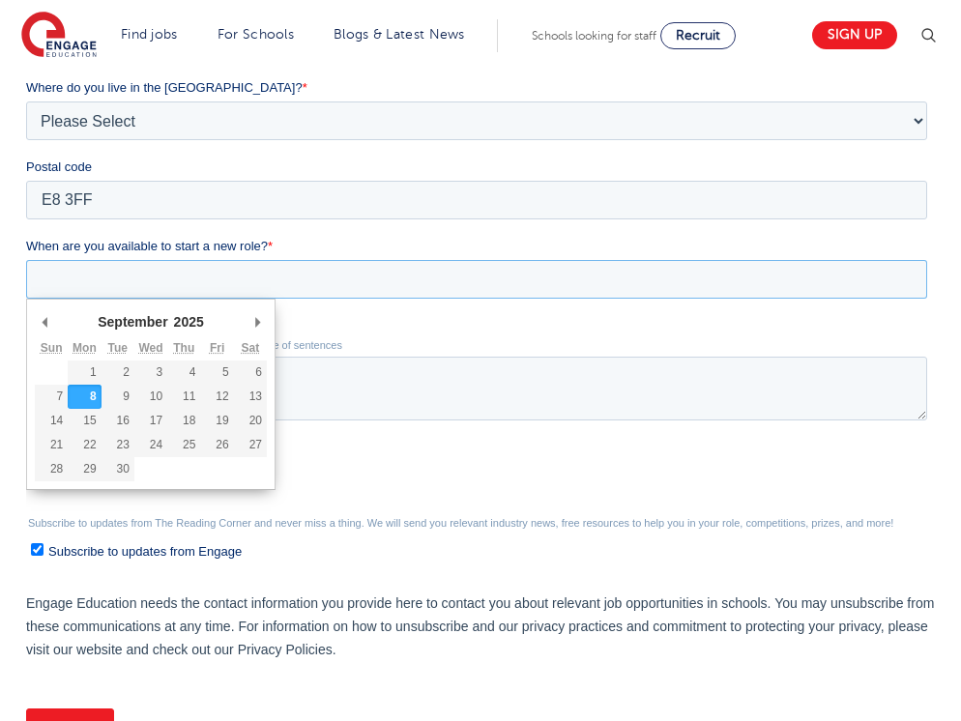
click at [381, 281] on input "When are you available to start a new role? *" at bounding box center [476, 279] width 901 height 39
type div "2025-09-15"
type input "2025/09/15"
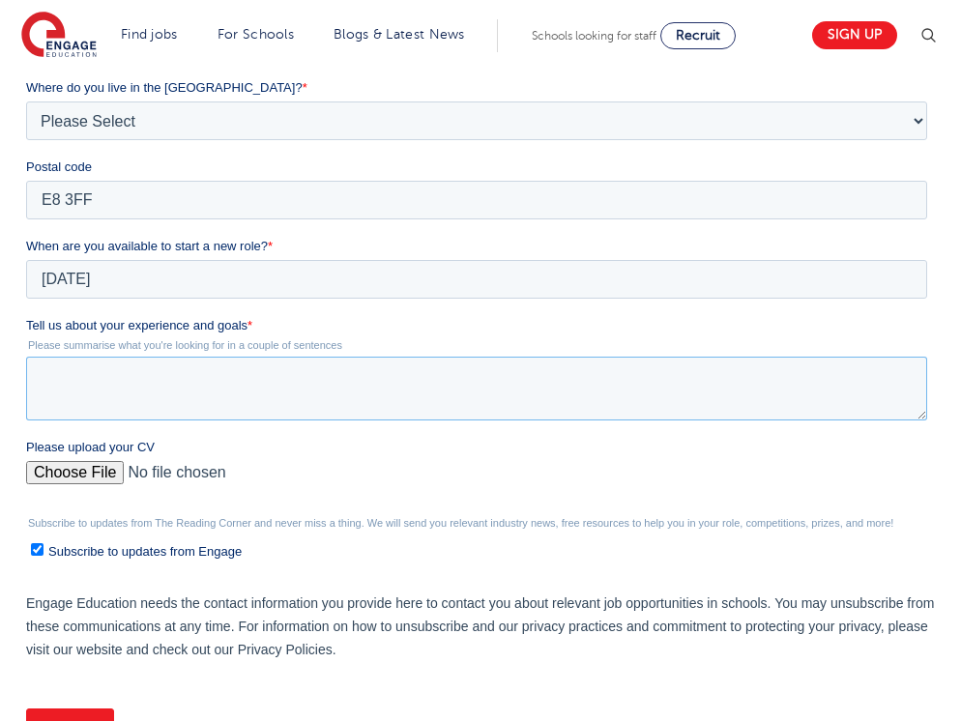
click at [190, 373] on textarea "Tell us about your experience and goals *" at bounding box center [476, 389] width 901 height 64
click at [49, 380] on textarea "I am very keen to start a" at bounding box center [476, 389] width 901 height 64
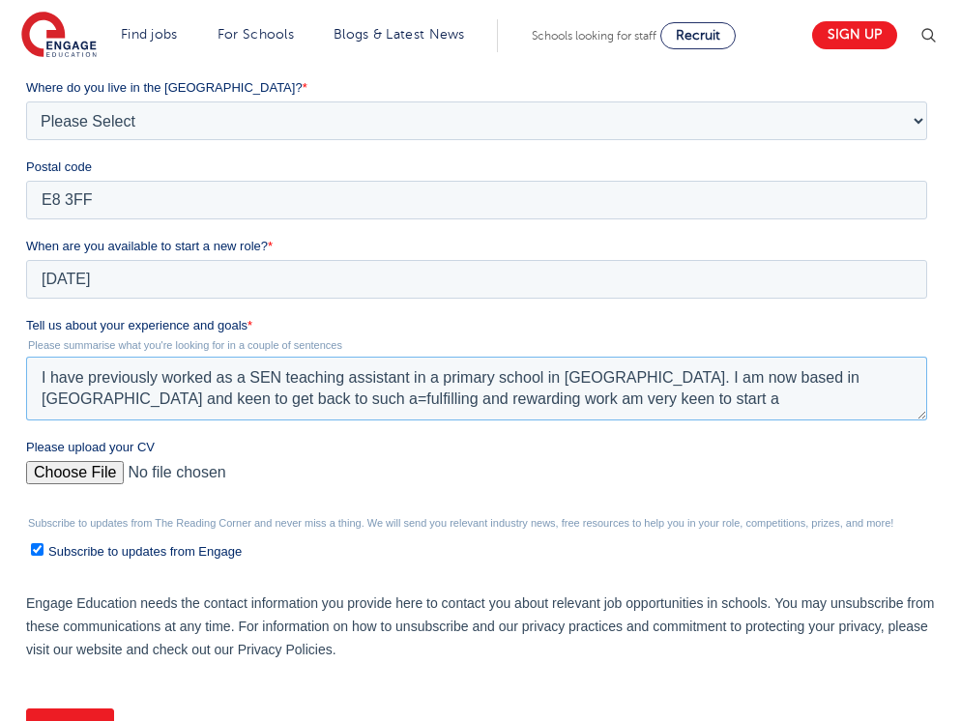
click at [177, 398] on textarea "I have previously worked as a SEN teaching assistant in a primary school in Lee…" at bounding box center [476, 389] width 901 height 64
click at [356, 402] on textarea "I have previously worked as a SEN teaching assistant in a primary school in Lee…" at bounding box center [476, 389] width 901 height 64
click at [840, 380] on textarea "I have previously worked as a SEN teaching assistant in a primary school in Lee…" at bounding box center [476, 389] width 901 height 64
drag, startPoint x: 834, startPoint y: 380, endPoint x: 885, endPoint y: 382, distance: 51.3
click at [885, 382] on textarea "I have previously worked as a SEN teaching assistant in a primary school in Lee…" at bounding box center [476, 389] width 901 height 64
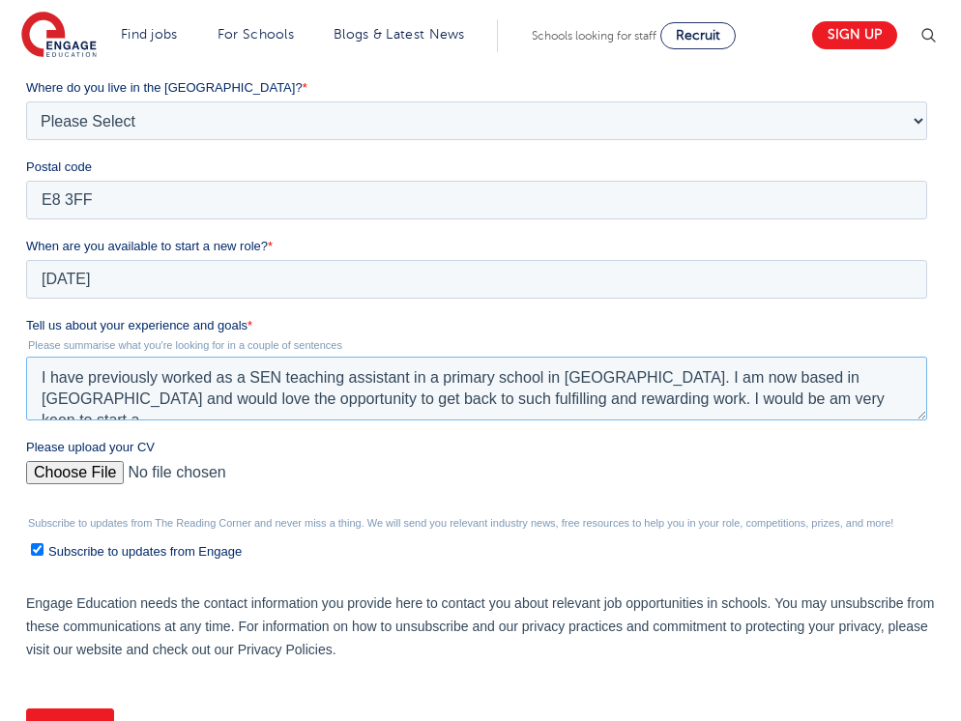
drag, startPoint x: 495, startPoint y: 398, endPoint x: 675, endPoint y: 409, distance: 180.1
click at [675, 409] on textarea "I have previously worked as a SEN teaching assistant in a primary school in Lee…" at bounding box center [476, 389] width 901 height 64
drag, startPoint x: 733, startPoint y: 414, endPoint x: 491, endPoint y: 405, distance: 241.8
click at [491, 405] on textarea "I have previously worked as a SEN teaching assistant in a primary school in Lee…" at bounding box center [476, 389] width 901 height 64
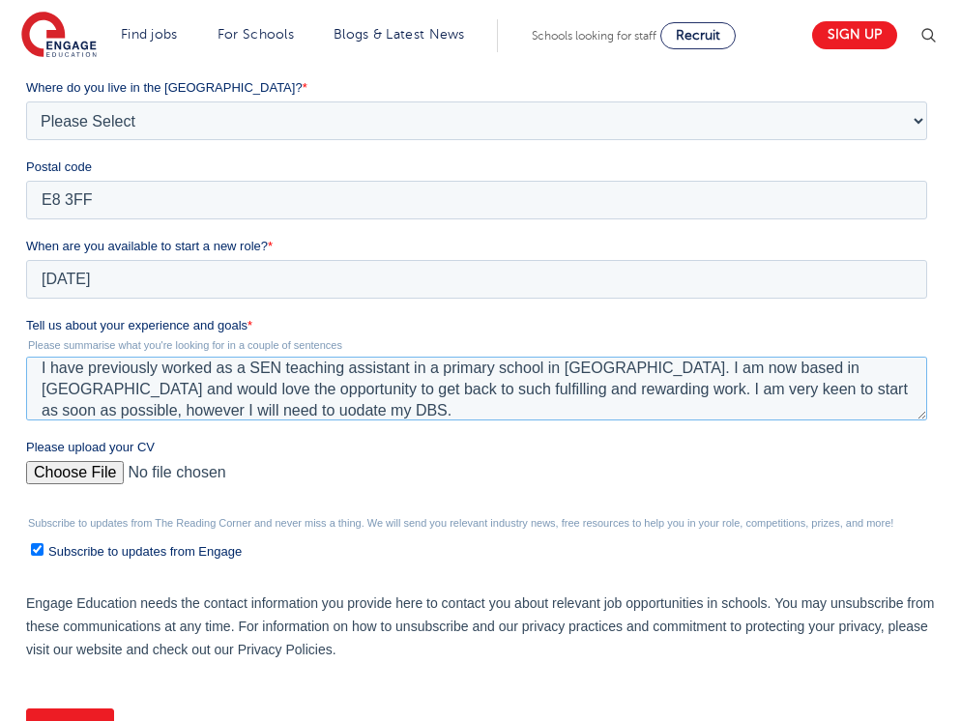
click at [117, 414] on textarea "I have previously worked as a SEN teaching assistant in a primary school in Lee…" at bounding box center [476, 389] width 901 height 64
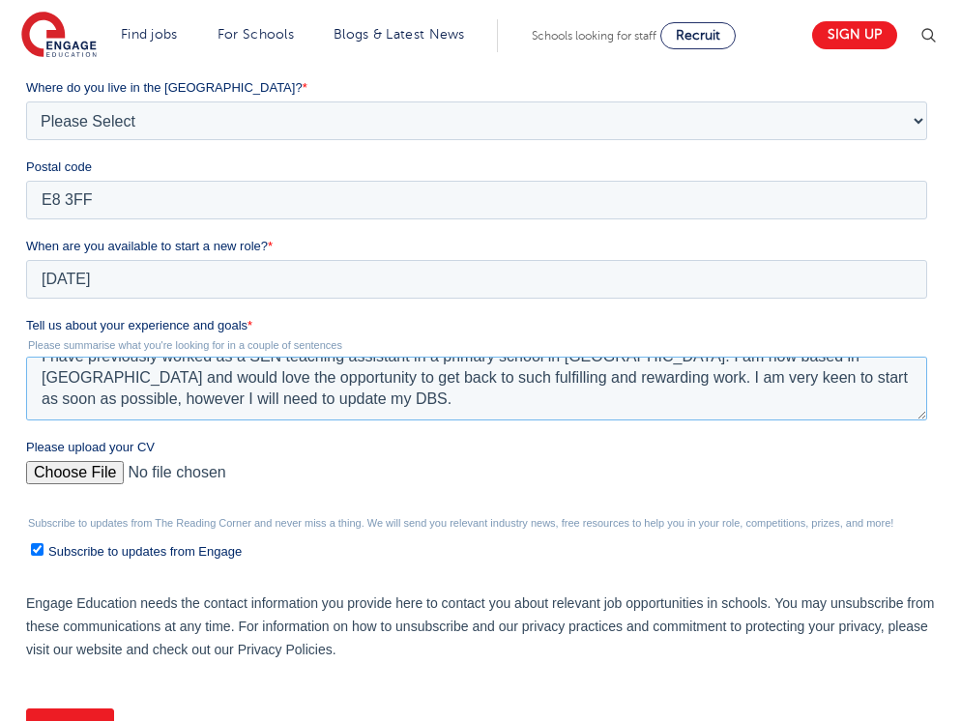
click at [851, 381] on textarea "I have previously worked as a SEN teaching assistant in a primary school in Lee…" at bounding box center [476, 389] width 901 height 64
click at [213, 399] on textarea "I have previously worked as a SEN teaching assistant in a primary school in Lee…" at bounding box center [476, 389] width 901 height 64
click at [309, 403] on textarea "I have previously worked as a SEN teaching assistant in a primary school in Lee…" at bounding box center [476, 389] width 901 height 64
drag, startPoint x: 650, startPoint y: 401, endPoint x: 217, endPoint y: 407, distance: 433.0
click at [217, 407] on textarea "I have previously worked as a SEN teaching assistant in a primary school in Lee…" at bounding box center [476, 389] width 901 height 64
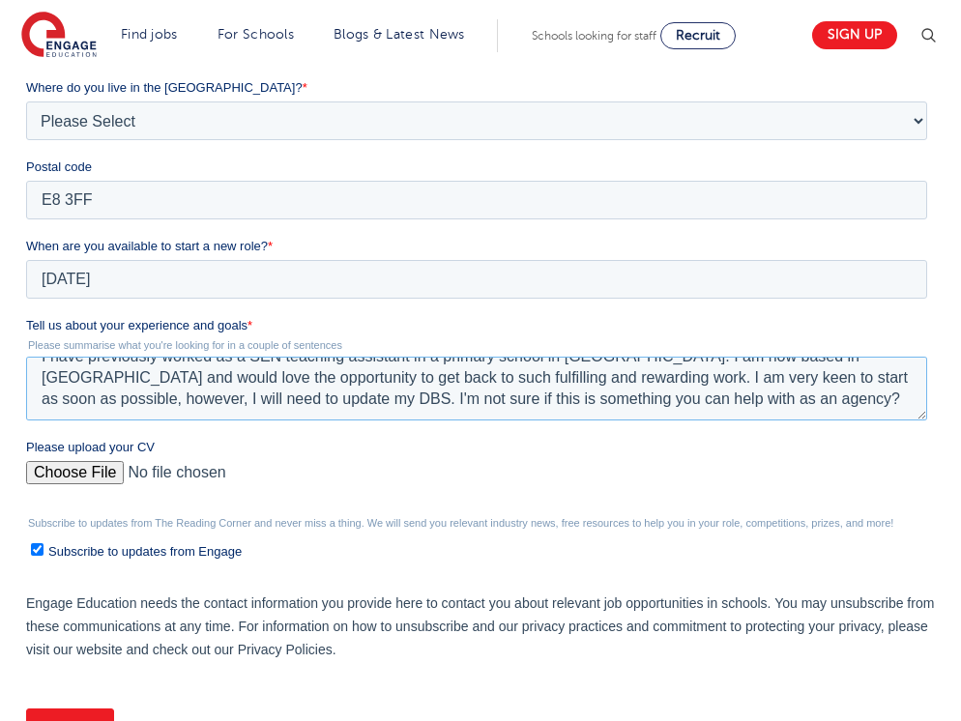
drag, startPoint x: 787, startPoint y: 397, endPoint x: 216, endPoint y: 403, distance: 570.3
click at [216, 403] on textarea "I have previously worked as a SEN teaching assistant in a primary school in Lee…" at bounding box center [476, 389] width 901 height 64
type textarea "I have previously worked as a SEN teaching assistant in a primary school in Lee…"
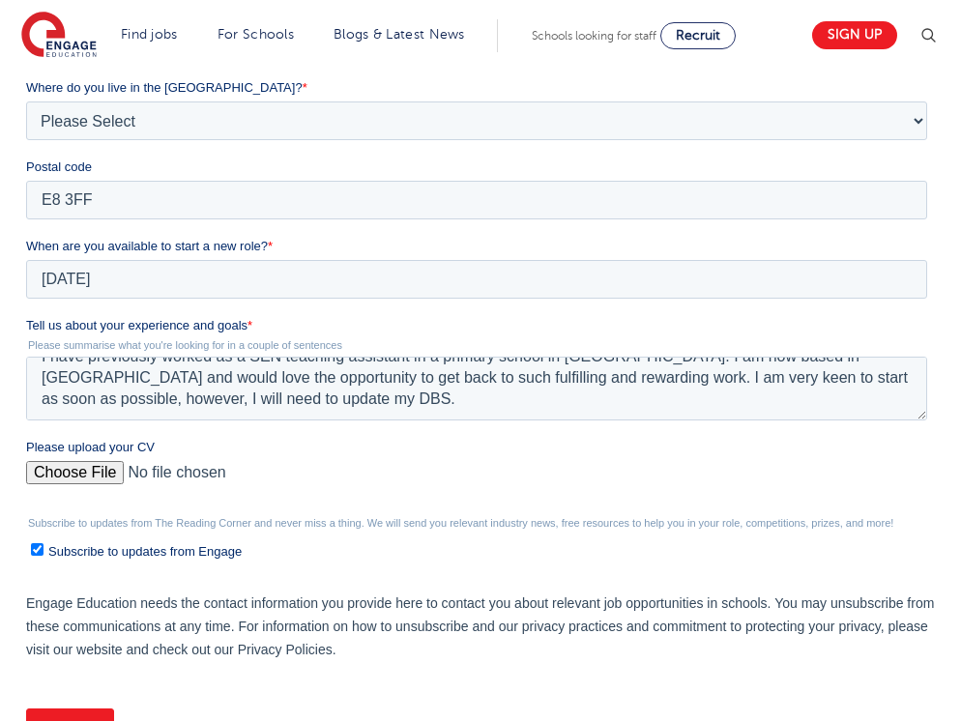
click at [42, 465] on input "Please upload your CV" at bounding box center [476, 480] width 901 height 39
type input "C:\fakepath\Agnes Delaney CV .pdf"
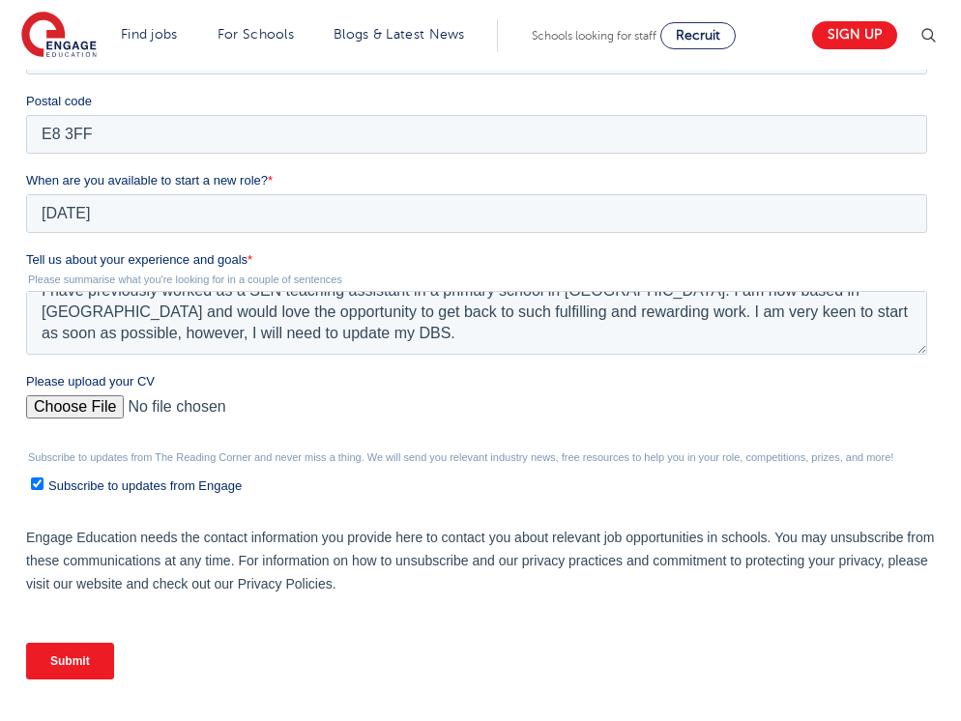
scroll to position [656, 0]
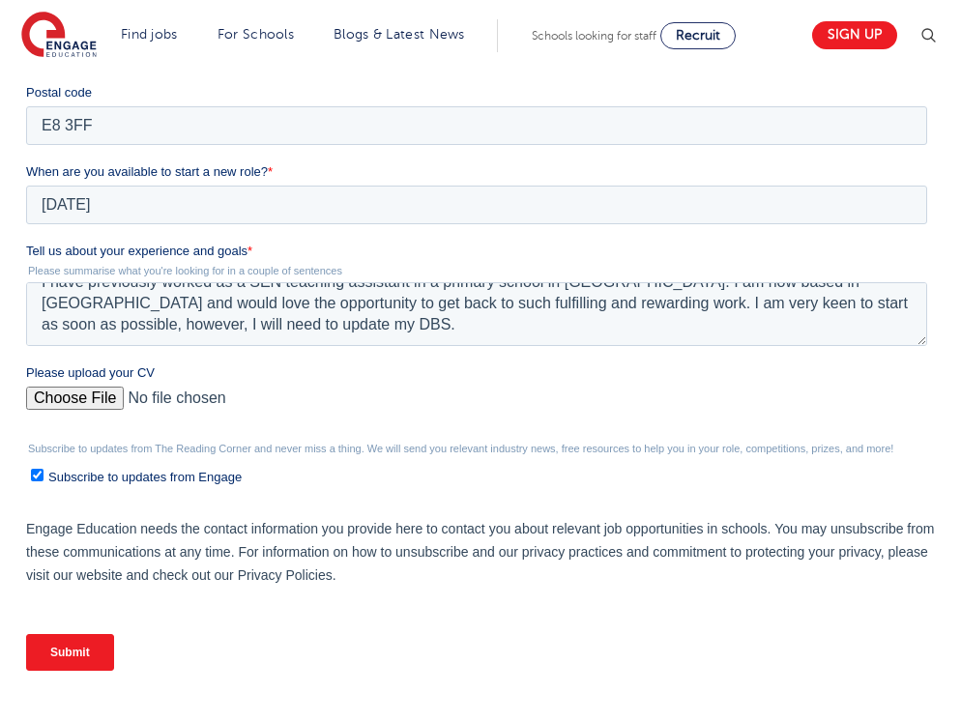
click at [101, 660] on input "Submit" at bounding box center [70, 652] width 88 height 37
